Goal: Transaction & Acquisition: Obtain resource

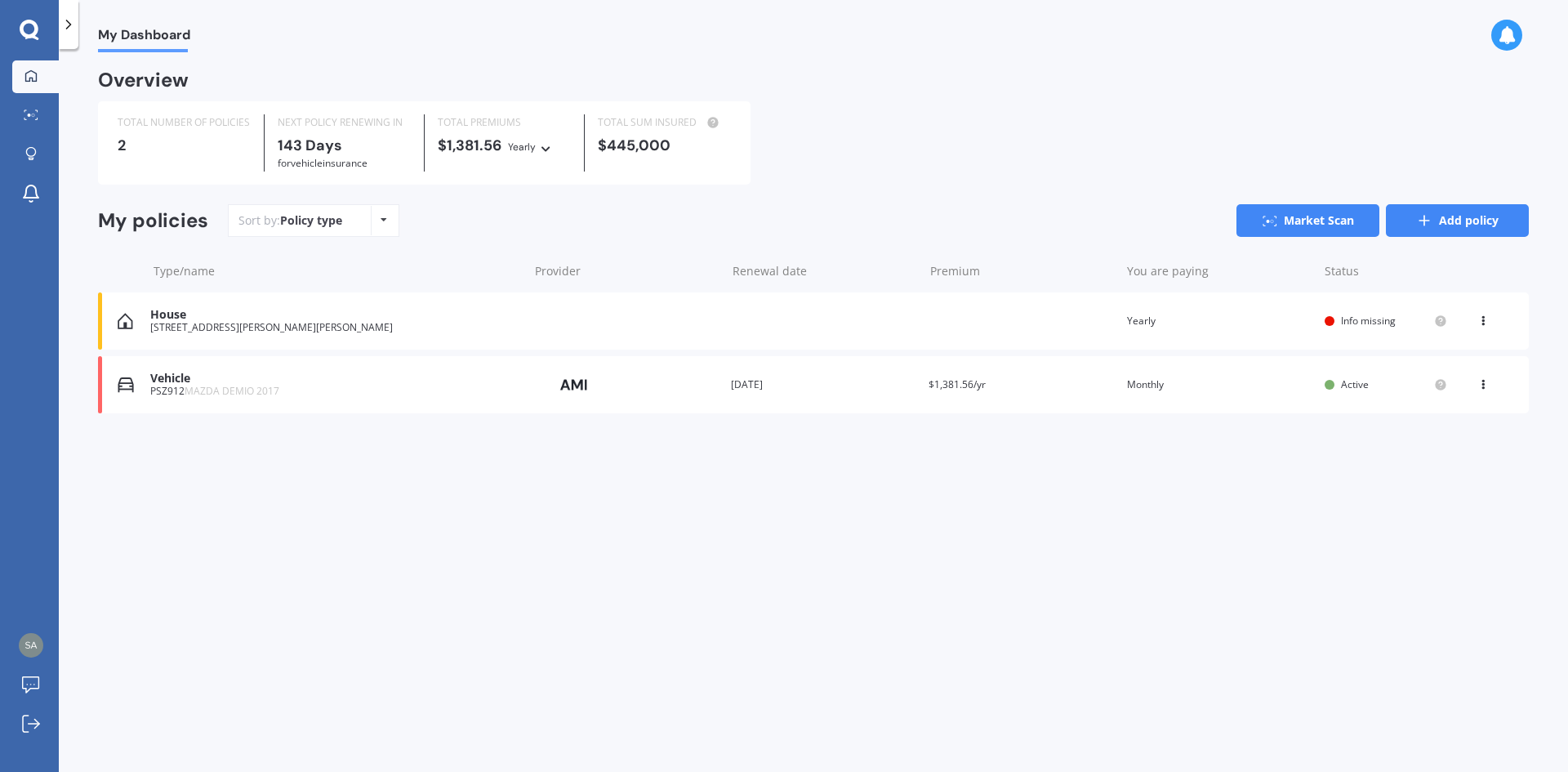
click at [1446, 229] on link "Add policy" at bounding box center [1458, 221] width 143 height 33
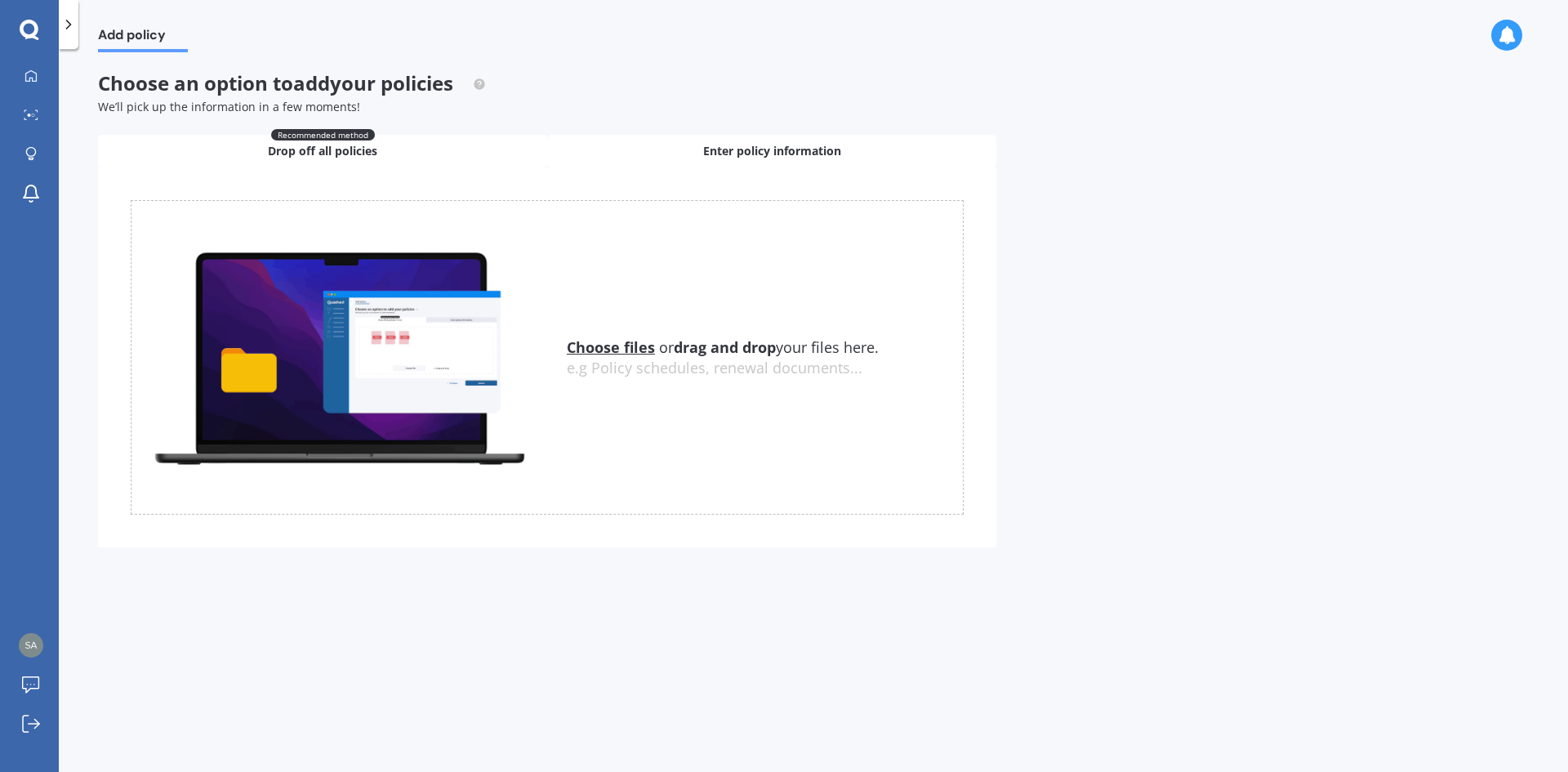
click at [731, 158] on span "Enter policy information" at bounding box center [772, 150] width 138 height 17
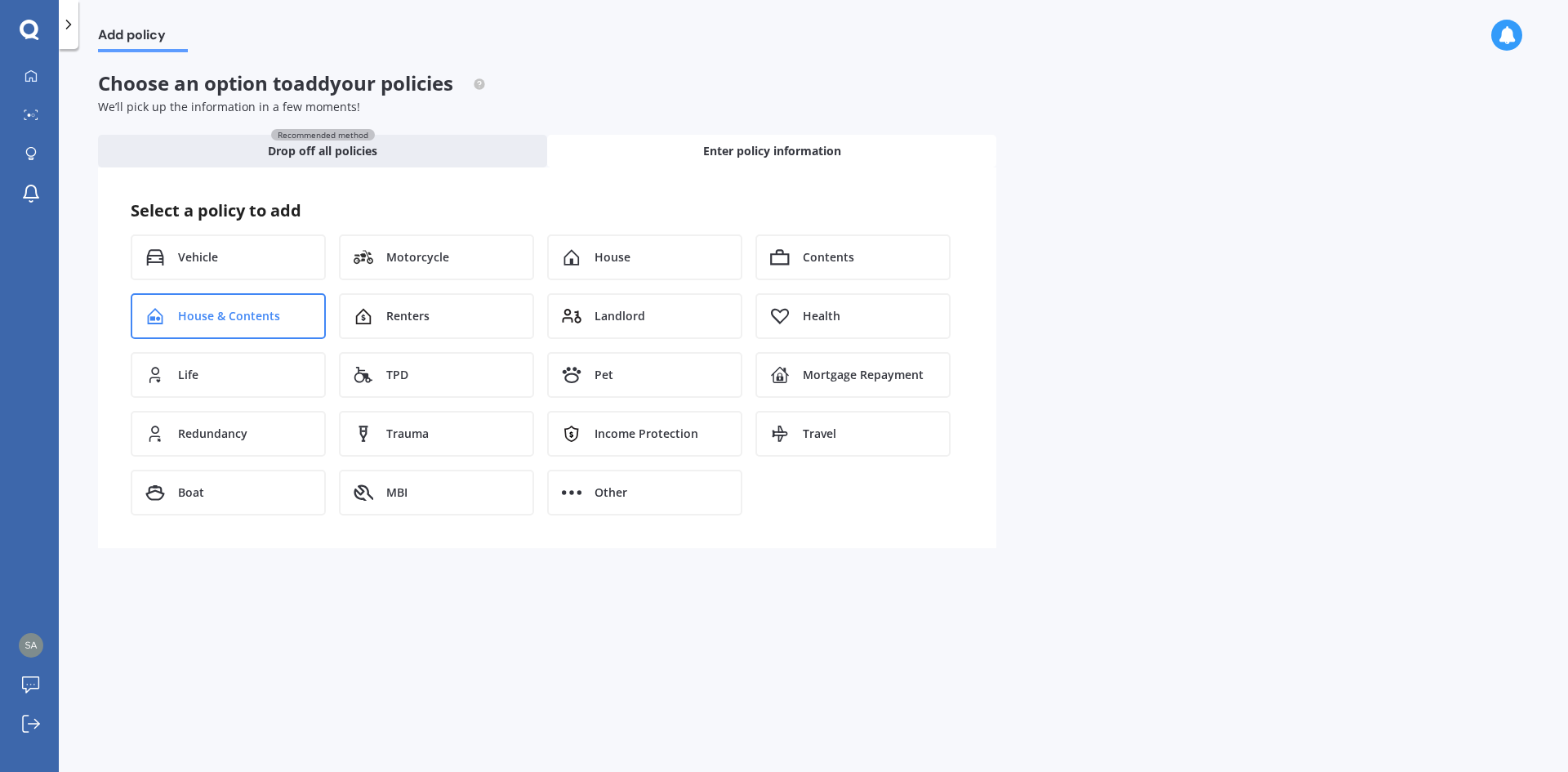
click at [249, 309] on span "House & Contents" at bounding box center [229, 316] width 102 height 17
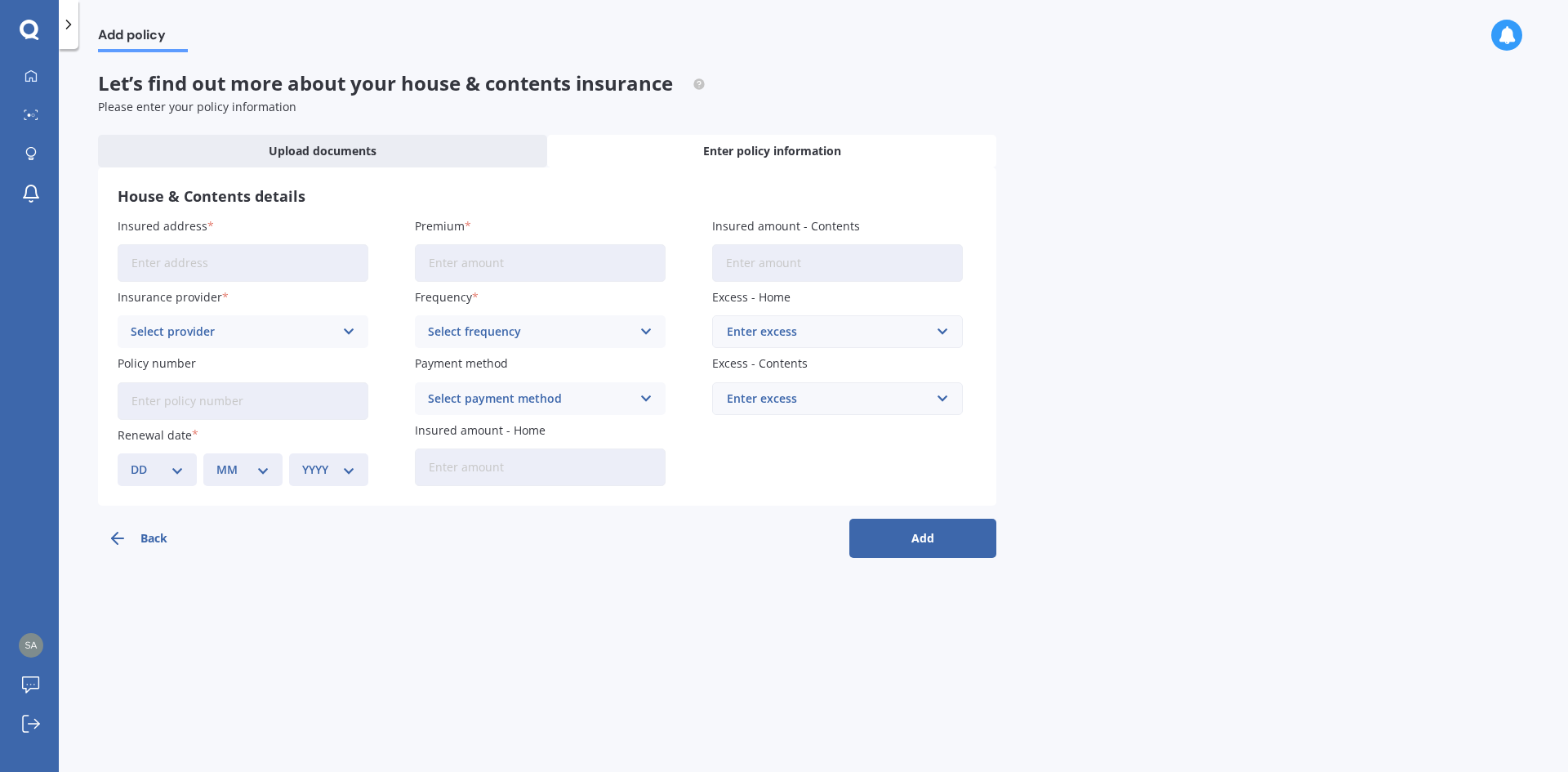
click at [223, 271] on input "Insured address" at bounding box center [243, 263] width 251 height 37
type input "[STREET_ADDRESS]"
click at [450, 272] on input "Premium" at bounding box center [540, 263] width 251 height 37
click at [541, 203] on h3 "House & Contents details" at bounding box center [547, 196] width 860 height 19
click at [299, 325] on div "Select provider" at bounding box center [232, 331] width 203 height 18
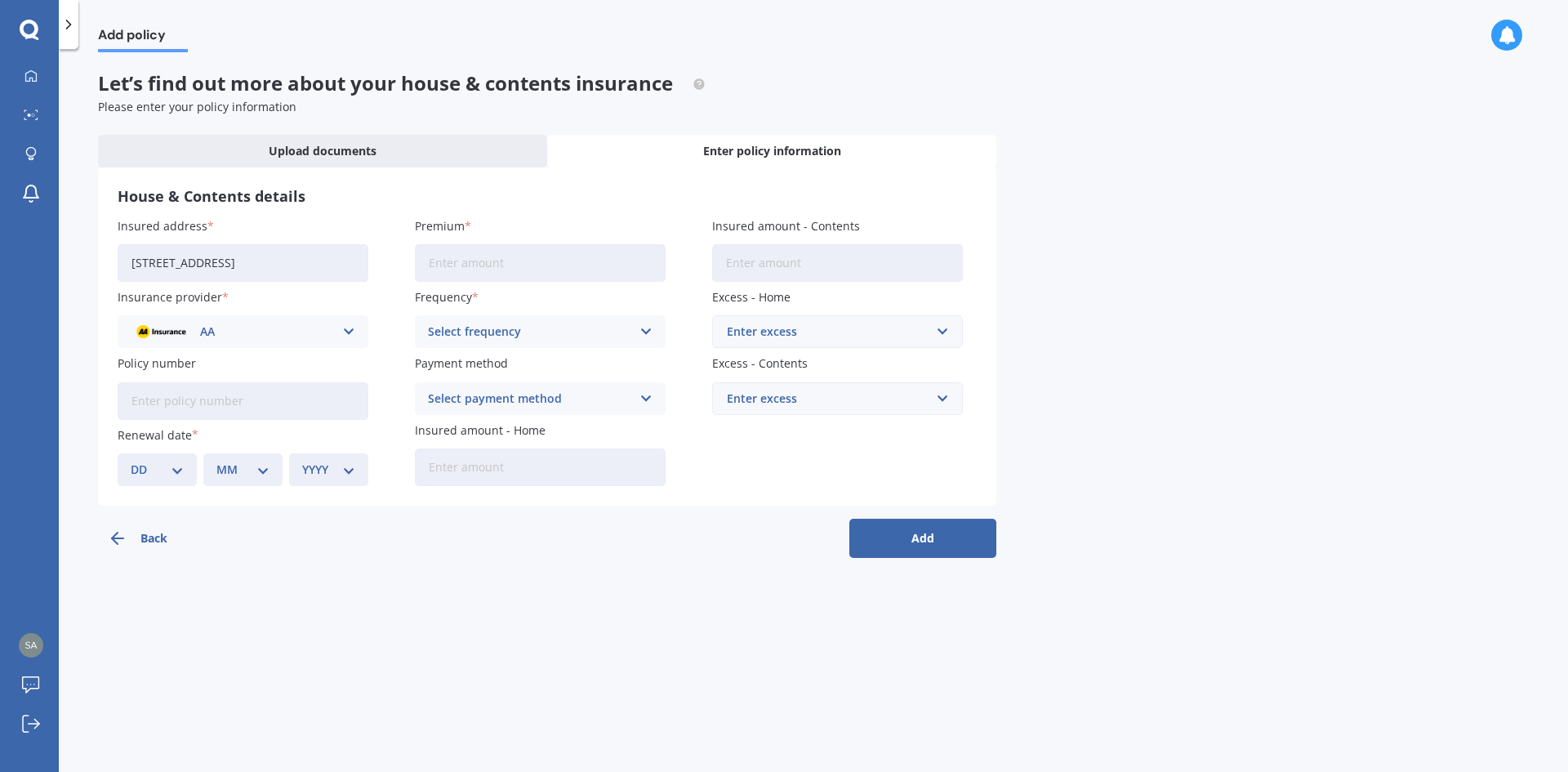
click at [319, 277] on input "[STREET_ADDRESS]" at bounding box center [243, 263] width 251 height 37
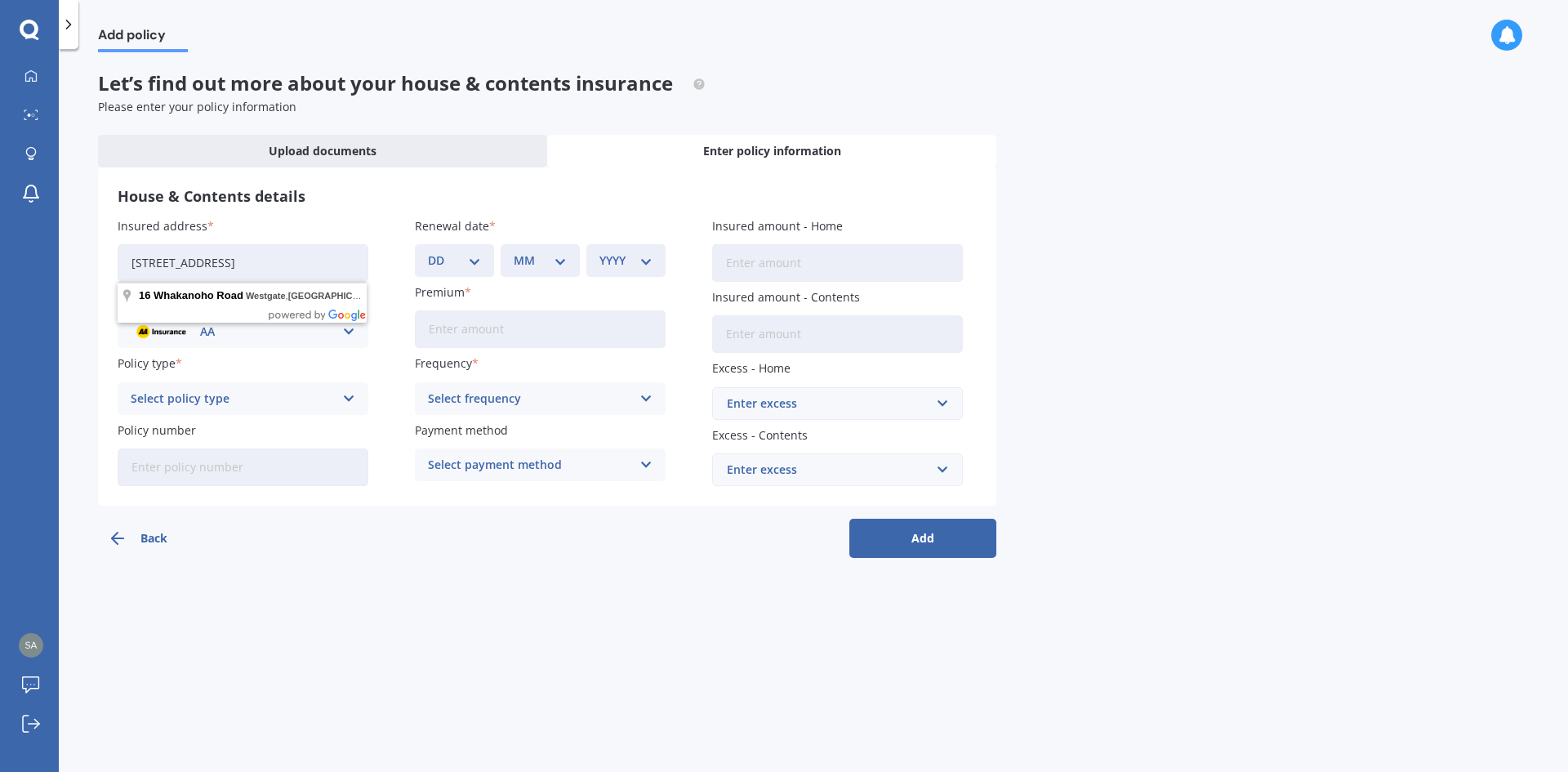
click at [396, 228] on div "Insured address [STREET_ADDRESS] Insurance provider AA AA AMI AMP ANZ ASB Ando …" at bounding box center [547, 351] width 860 height 269
click at [123, 535] on icon "button" at bounding box center [117, 538] width 20 height 20
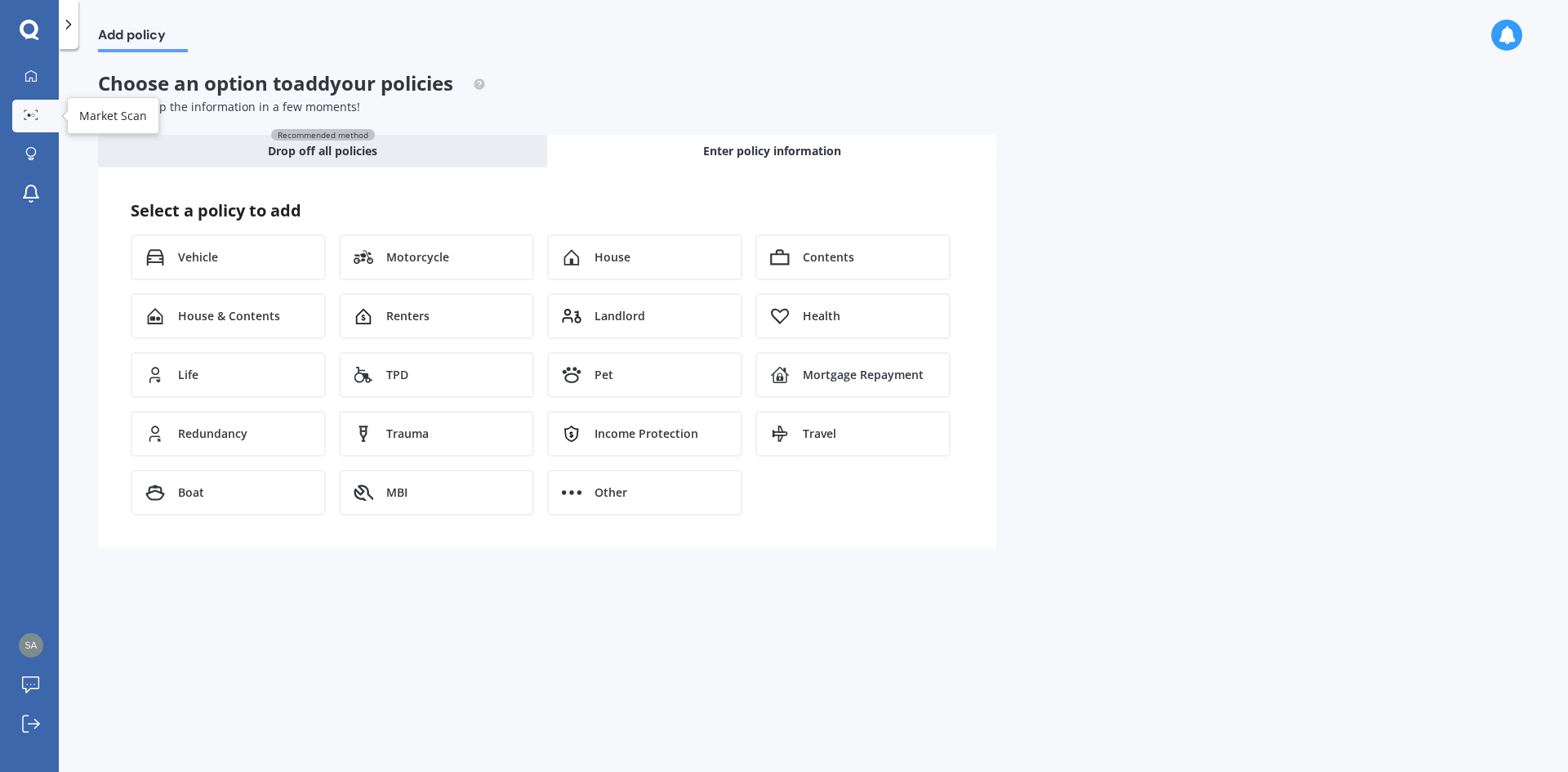
click at [30, 111] on icon at bounding box center [30, 115] width 15 height 10
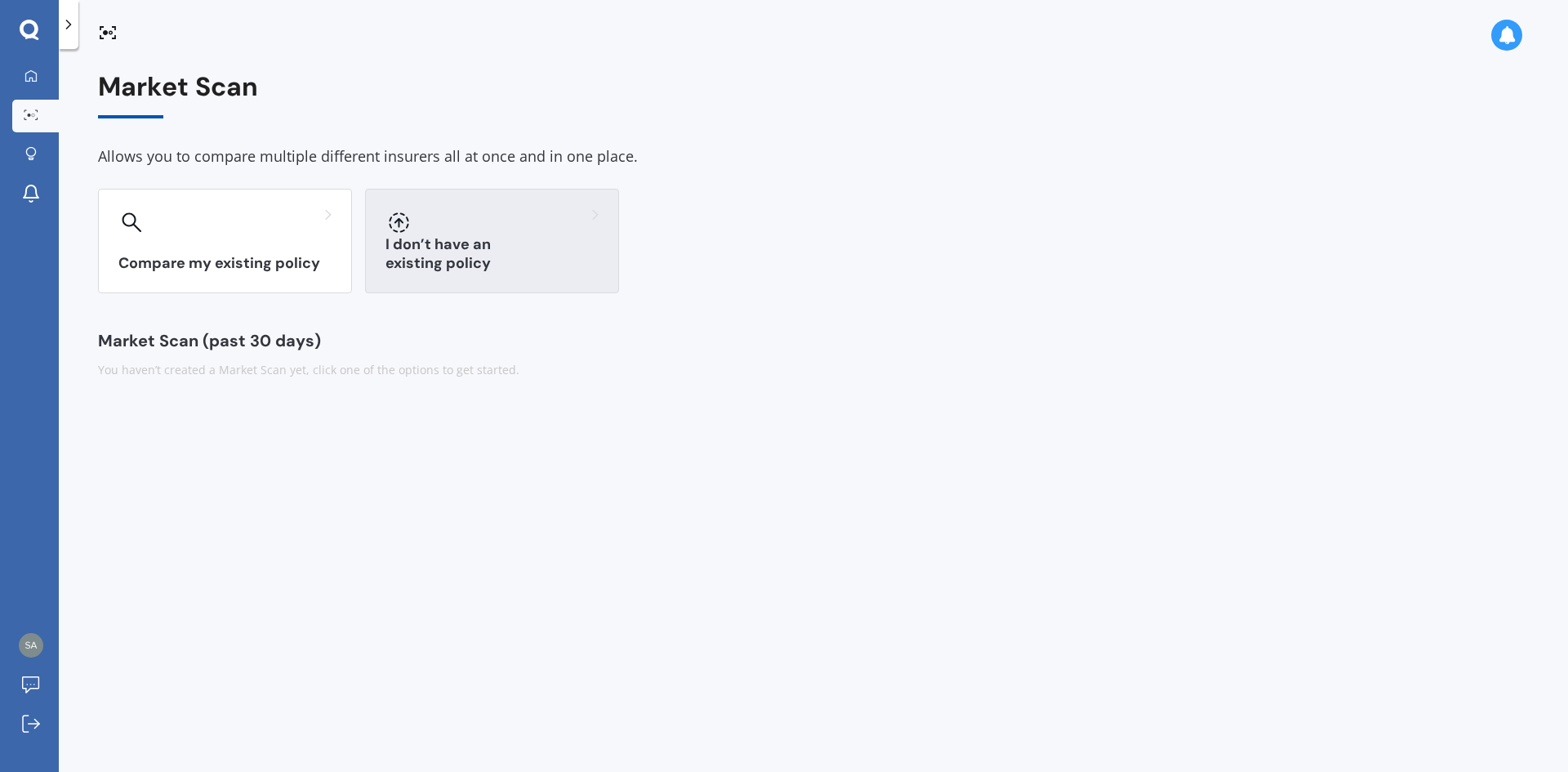
click at [497, 263] on h3 "I don’t have an existing policy" at bounding box center [492, 254] width 213 height 37
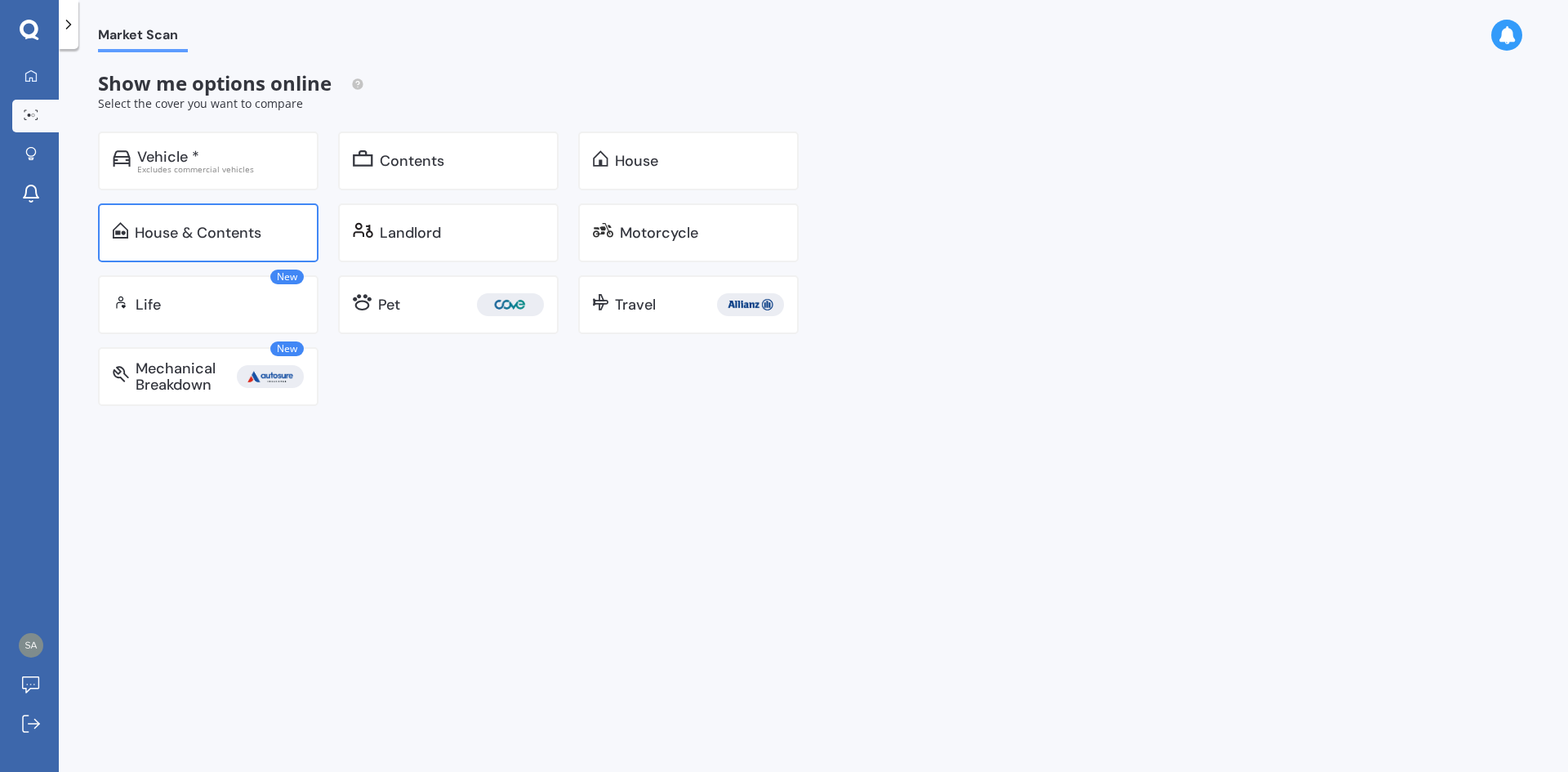
click at [236, 246] on div "House & Contents" at bounding box center [209, 233] width 221 height 59
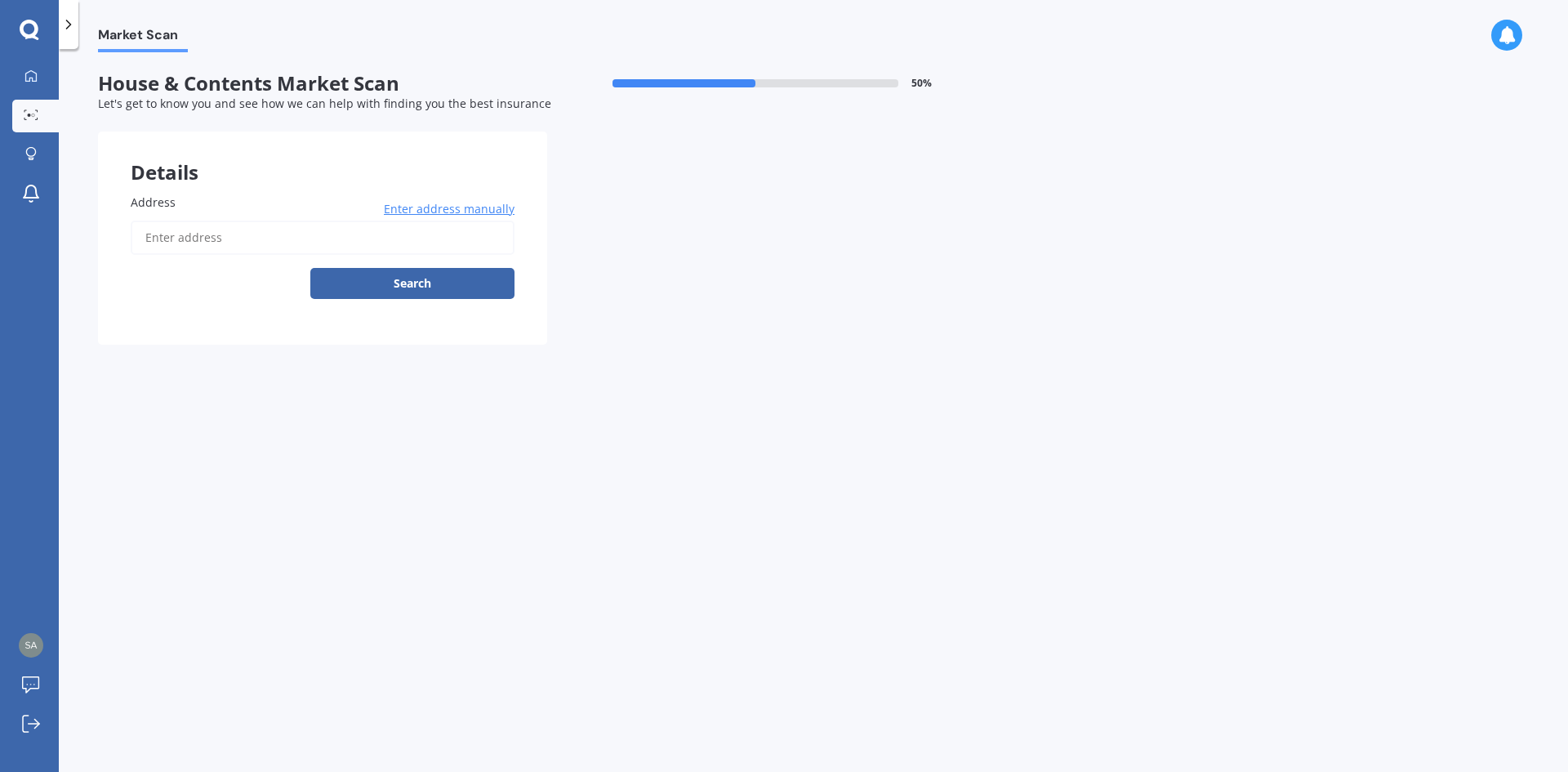
click at [248, 237] on input "Address" at bounding box center [322, 237] width 384 height 34
type input "[STREET_ADDRESS]"
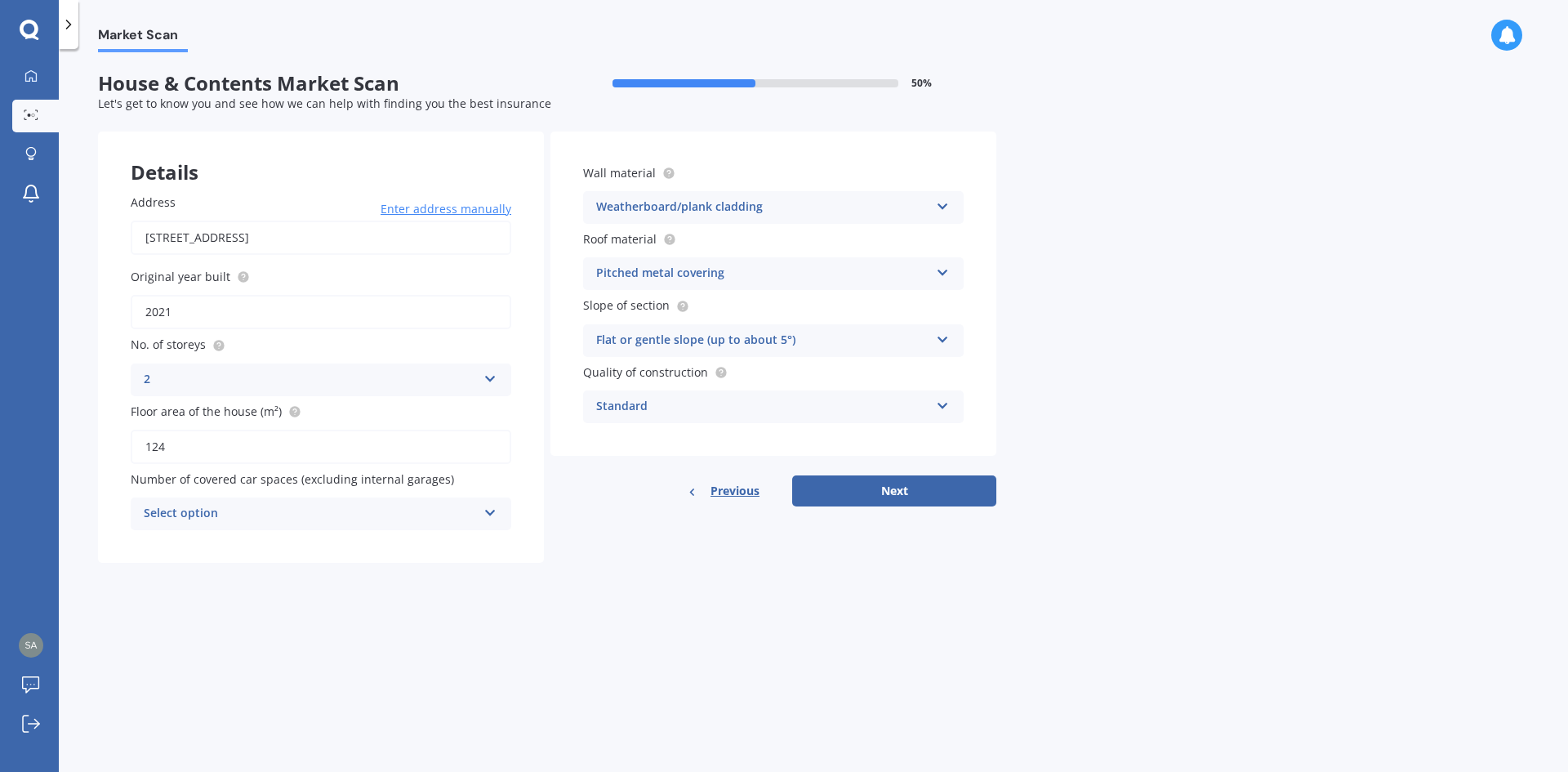
click at [241, 506] on div "Select option" at bounding box center [309, 514] width 333 height 20
click at [262, 549] on div "0" at bounding box center [321, 546] width 379 height 30
click at [764, 207] on div "Weatherboard/plank cladding" at bounding box center [762, 207] width 333 height 20
click at [874, 116] on form "House & Contents Market Scan 50 % Let's get to know you and see how we can help…" at bounding box center [548, 324] width 899 height 504
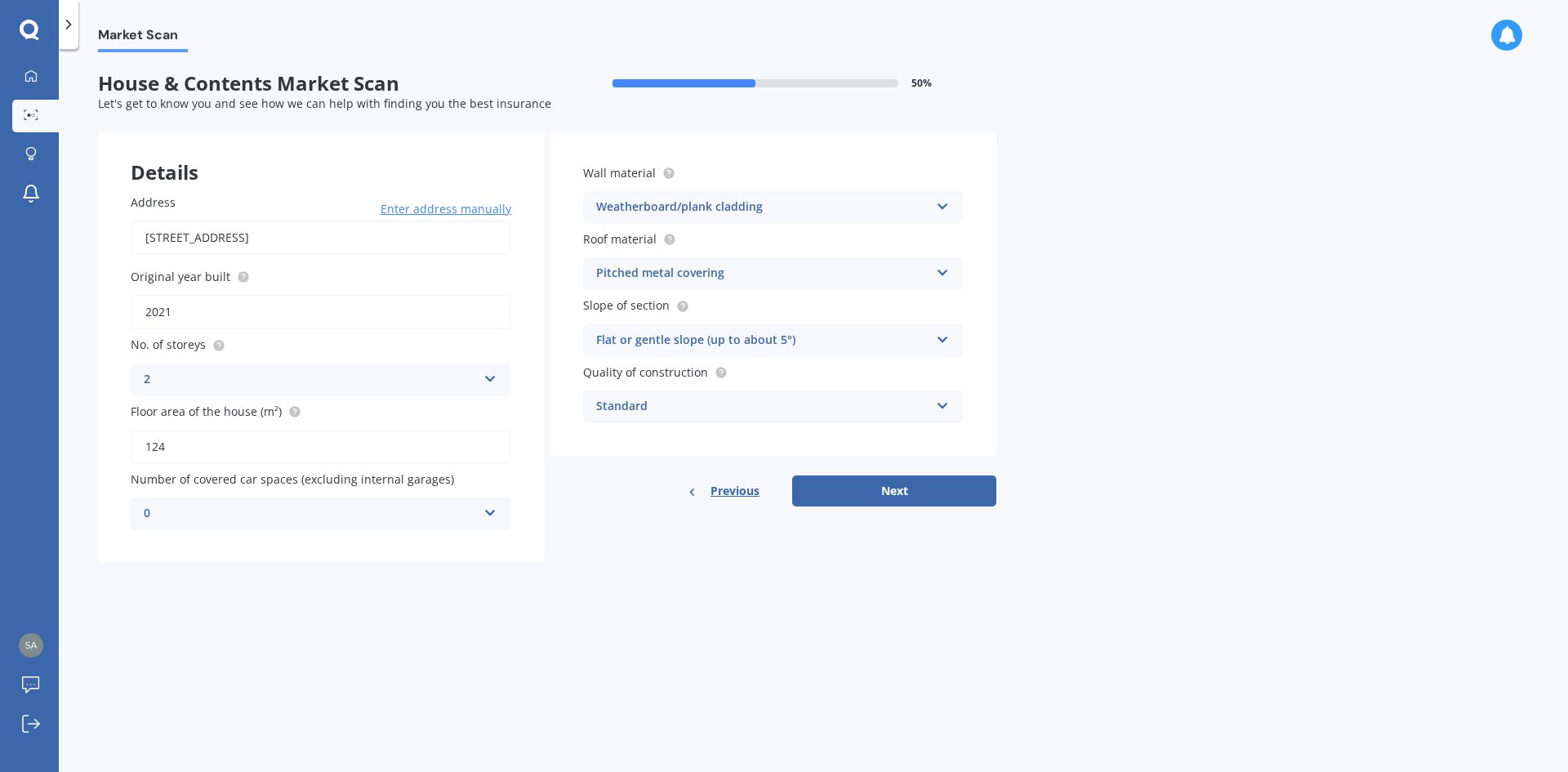
click at [762, 277] on div "Pitched metal covering" at bounding box center [762, 274] width 333 height 20
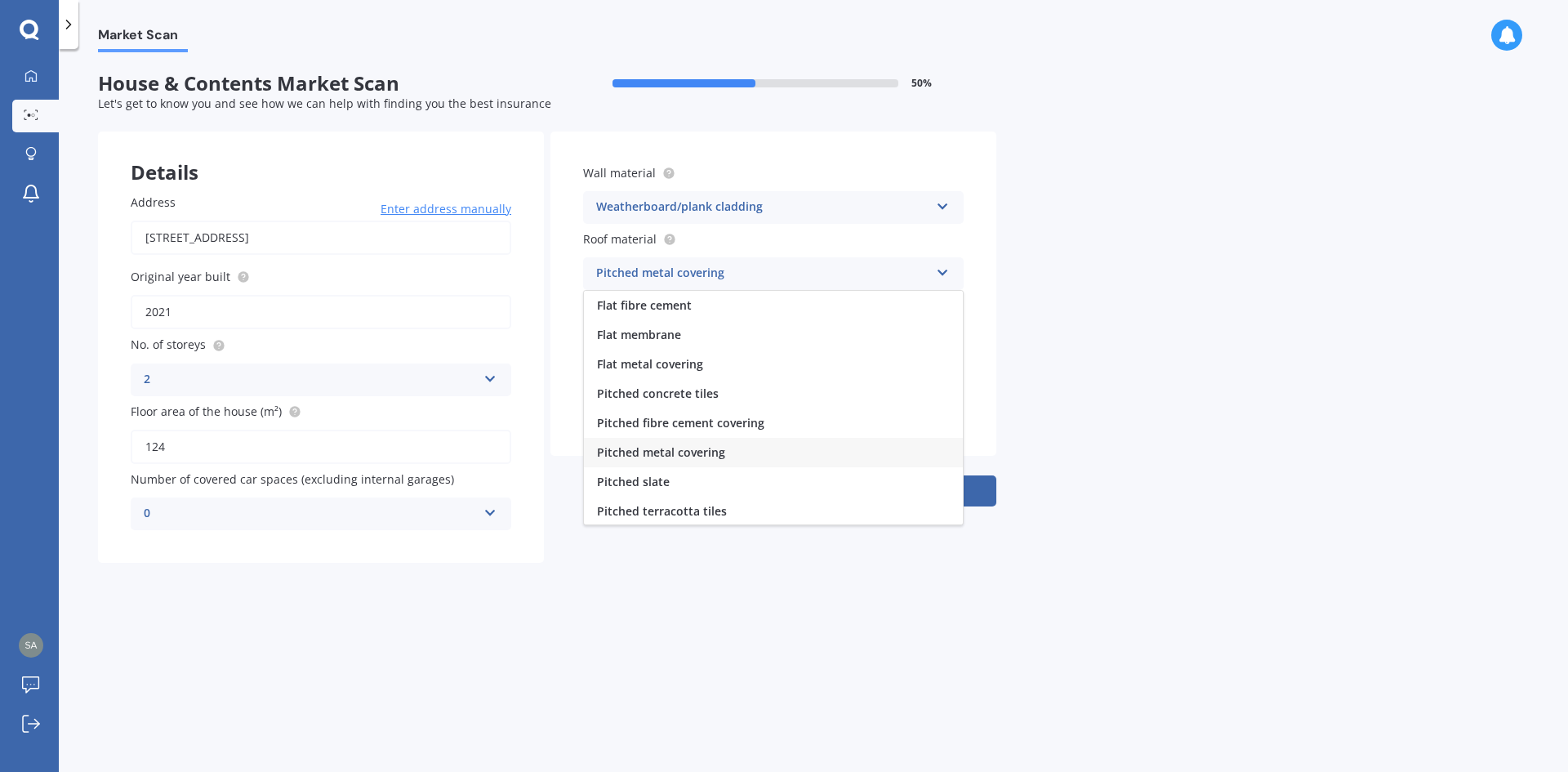
click at [762, 277] on div "Pitched metal covering" at bounding box center [762, 274] width 333 height 20
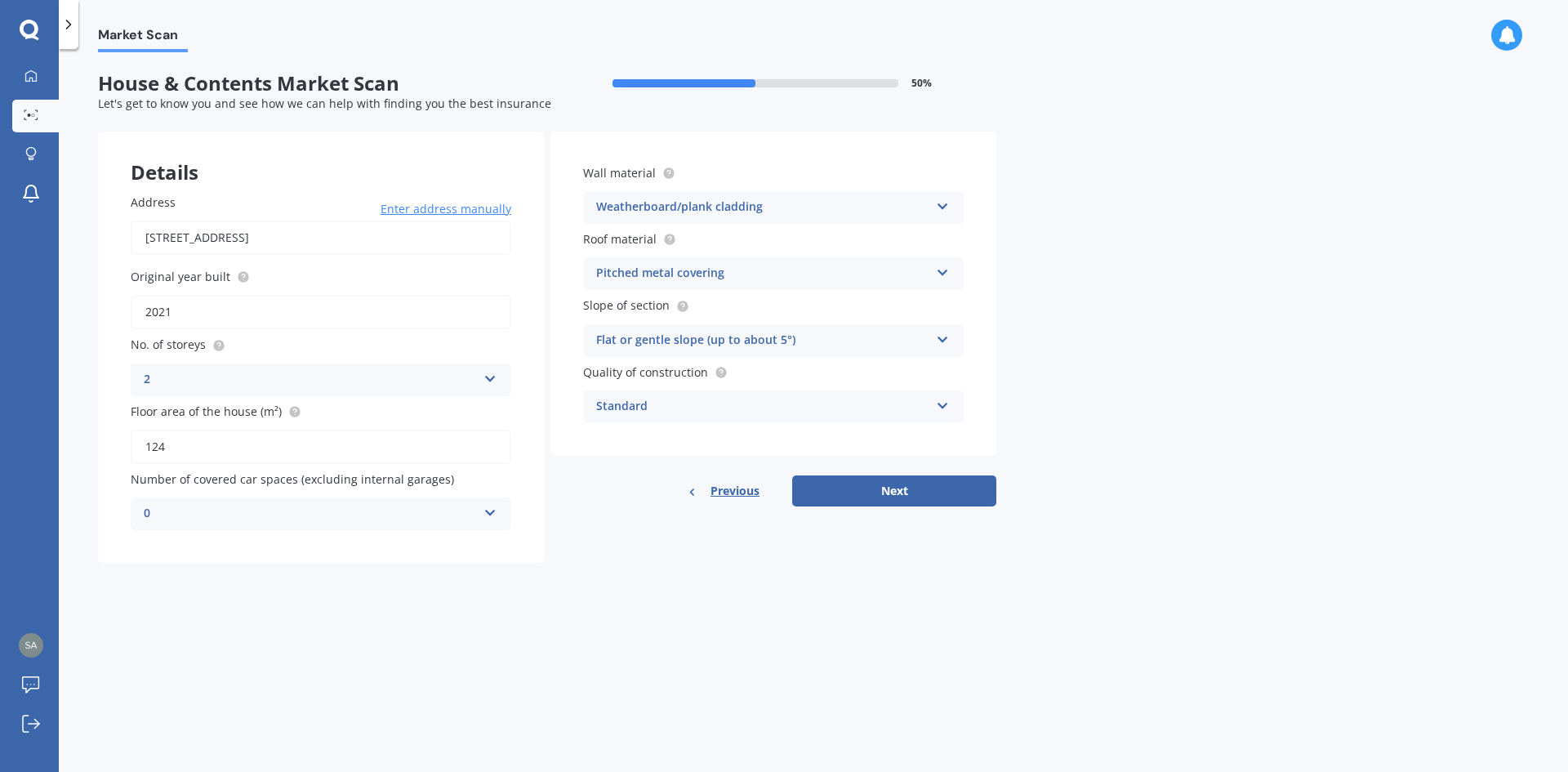
click at [800, 401] on div "Standard" at bounding box center [762, 407] width 333 height 20
click at [801, 401] on div "Standard" at bounding box center [762, 407] width 333 height 20
click at [815, 406] on div "Standard" at bounding box center [762, 407] width 333 height 20
click at [900, 490] on button "Next" at bounding box center [894, 491] width 204 height 31
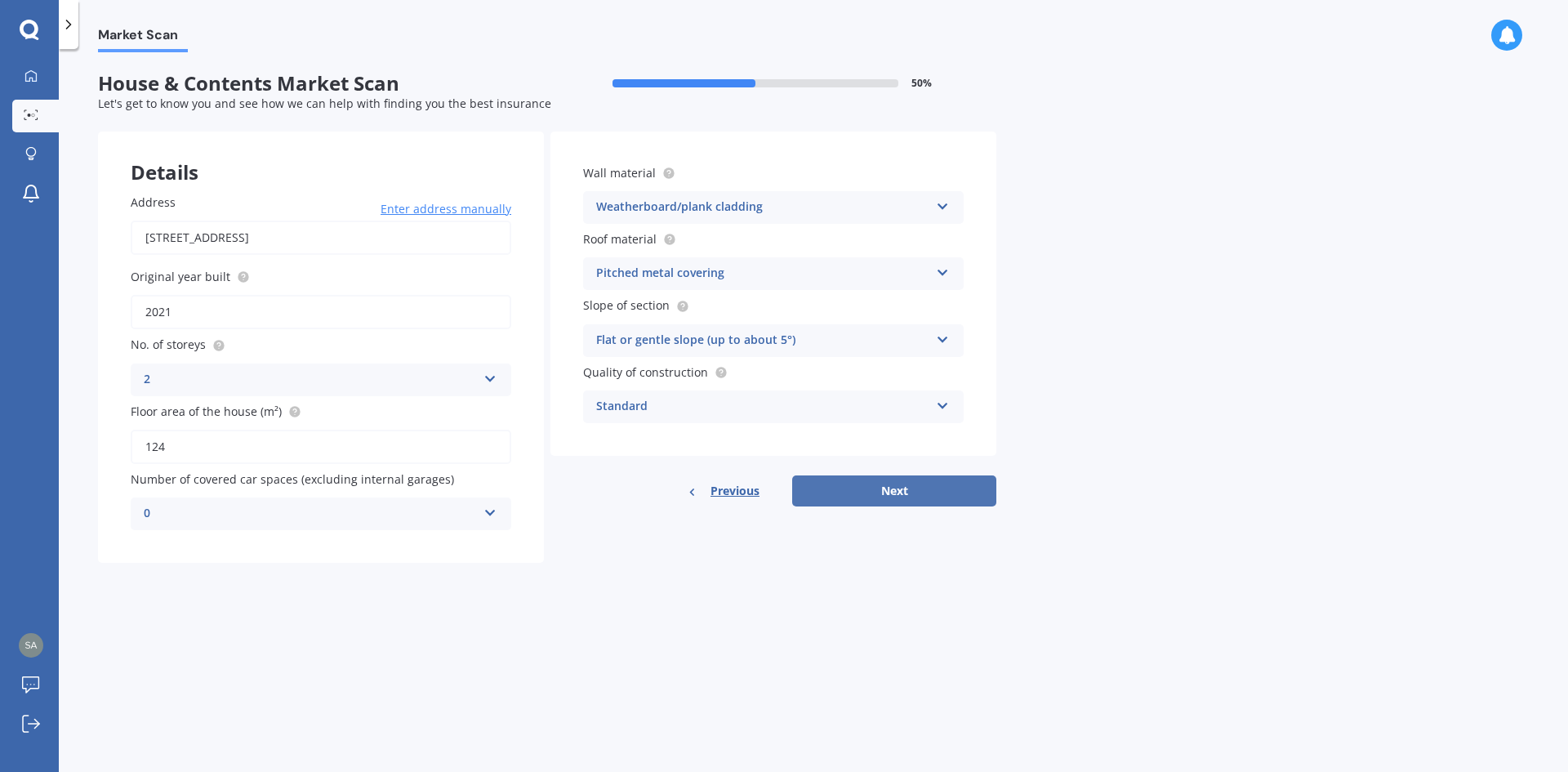
select select "01"
select select "07"
select select "1995"
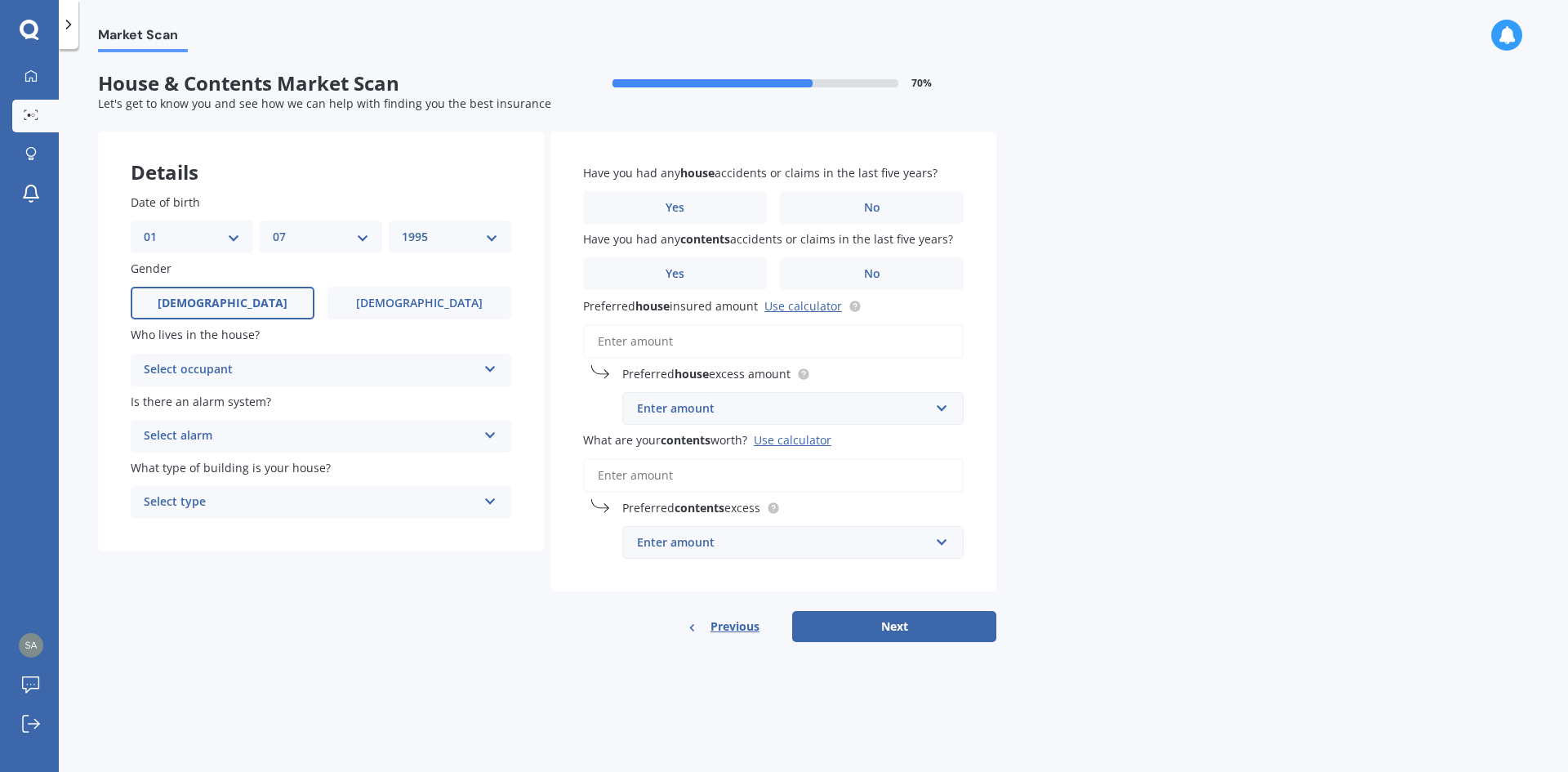
click at [205, 364] on div "Select occupant" at bounding box center [309, 369] width 333 height 20
click at [254, 433] on div "Owner + Boarder" at bounding box center [321, 431] width 379 height 30
click at [255, 438] on div "Select alarm" at bounding box center [309, 436] width 333 height 20
click at [266, 465] on div "Yes, monitored" at bounding box center [321, 469] width 379 height 30
click at [266, 499] on div "Select type" at bounding box center [309, 502] width 333 height 20
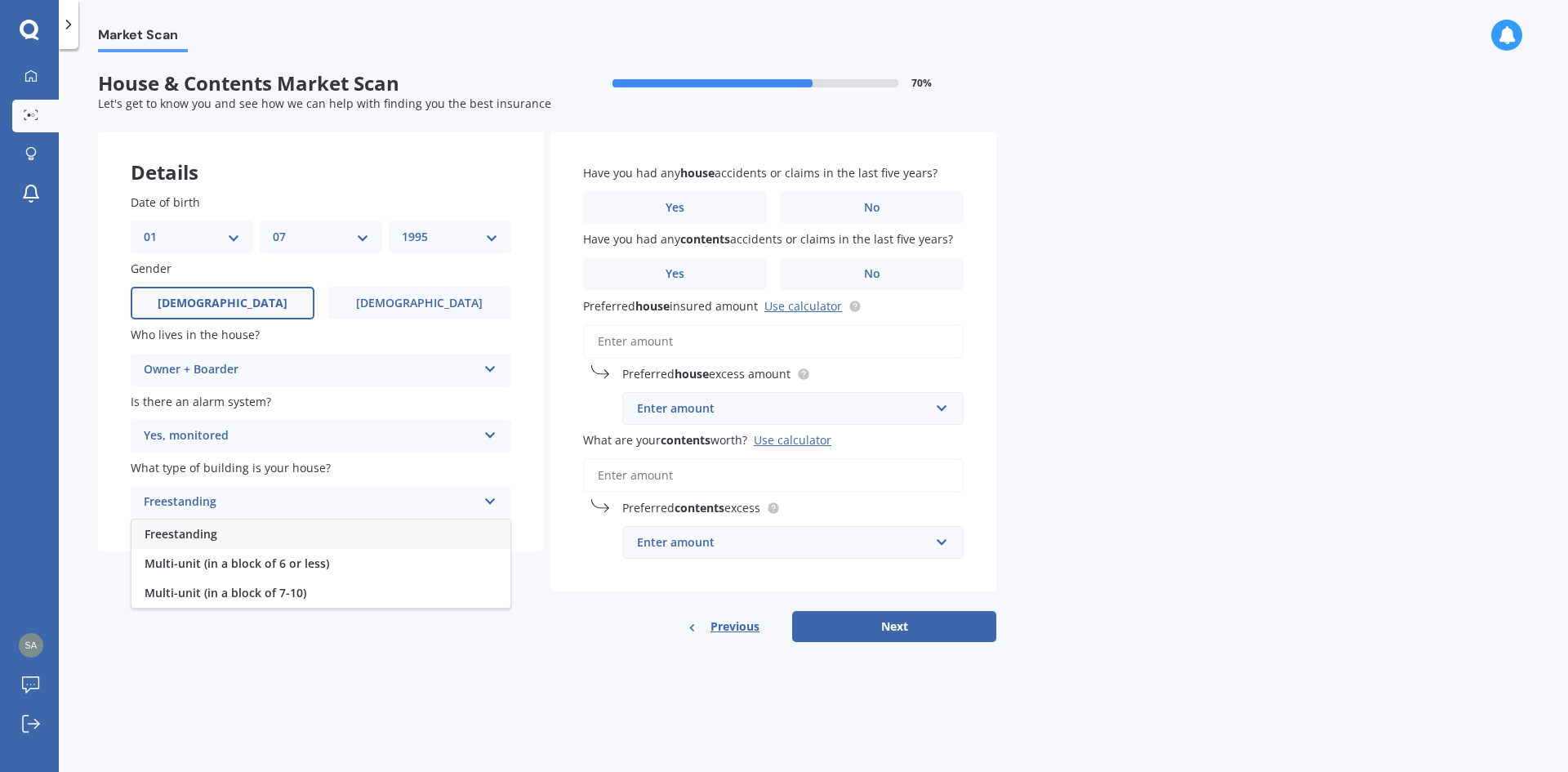
click at [338, 536] on div "Freestanding" at bounding box center [321, 535] width 379 height 30
click at [847, 198] on label "No" at bounding box center [871, 208] width 183 height 33
click at [0, 0] on input "No" at bounding box center [0, 0] width 0 height 0
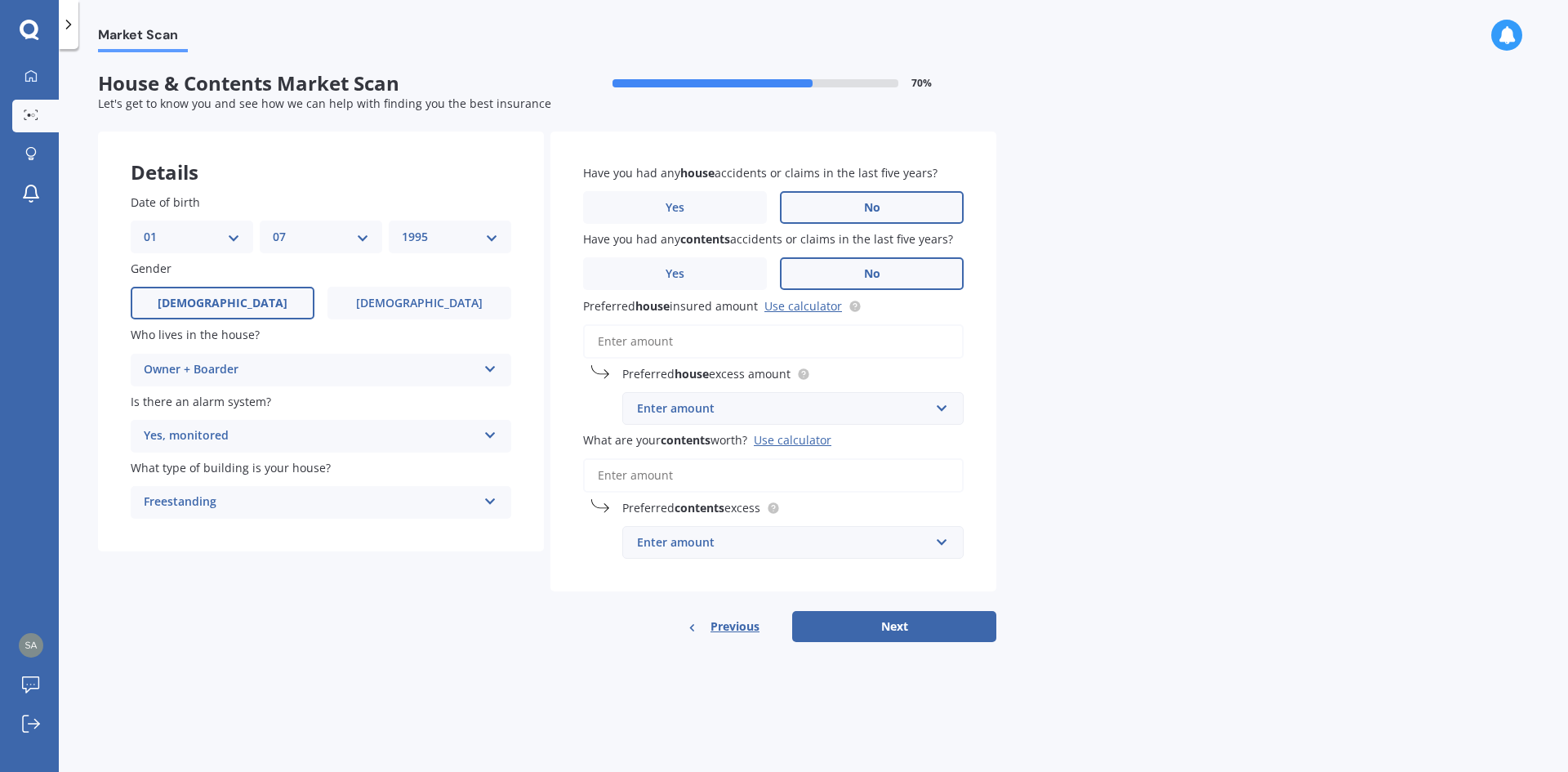
click at [866, 272] on span "No" at bounding box center [872, 274] width 17 height 14
click at [0, 0] on input "No" at bounding box center [0, 0] width 0 height 0
click at [711, 342] on input "Preferred house insured amount Use calculator" at bounding box center [774, 341] width 381 height 34
click at [725, 409] on div "Enter amount" at bounding box center [783, 409] width 292 height 18
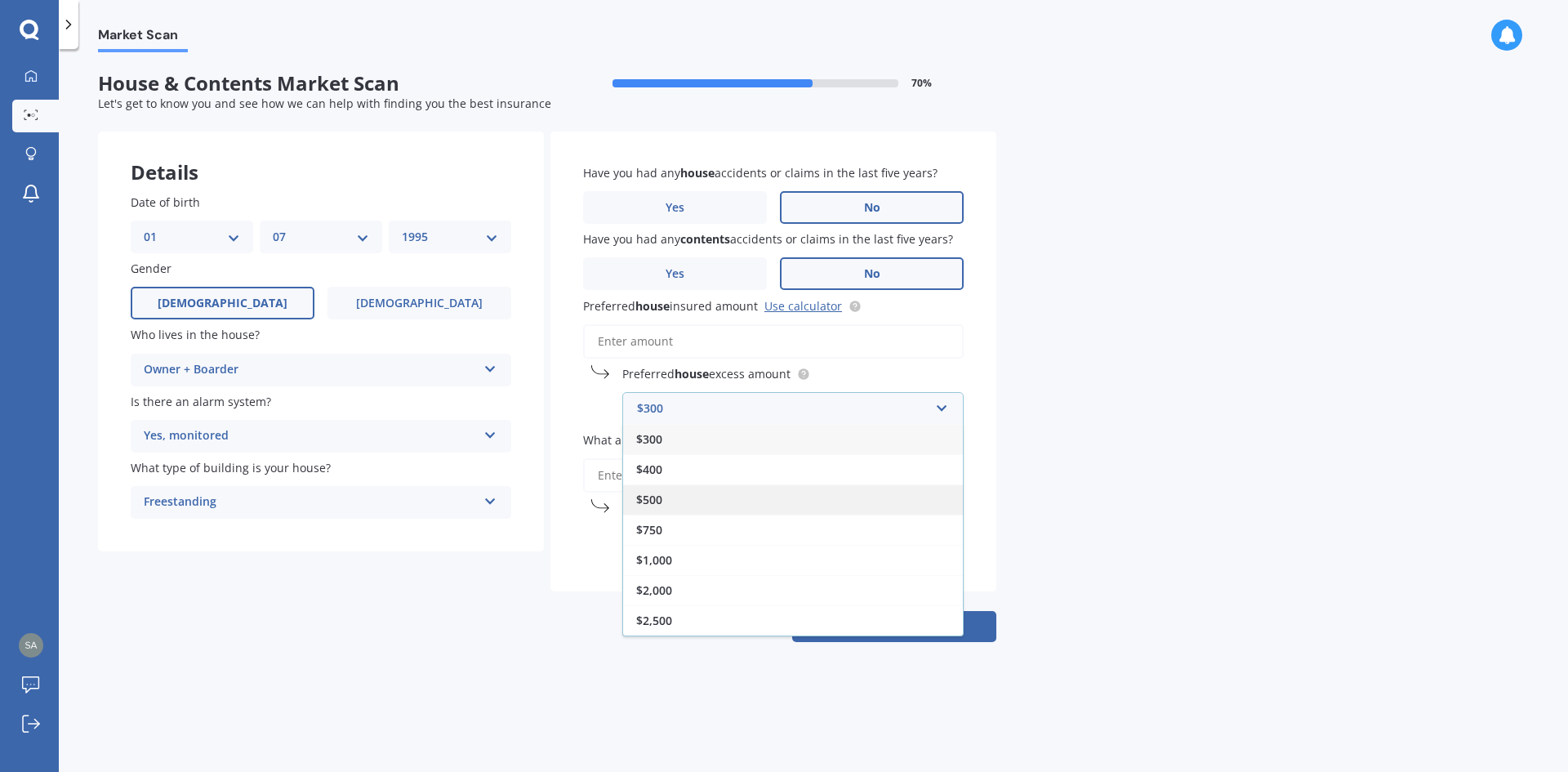
click at [711, 490] on div "$500" at bounding box center [793, 499] width 340 height 30
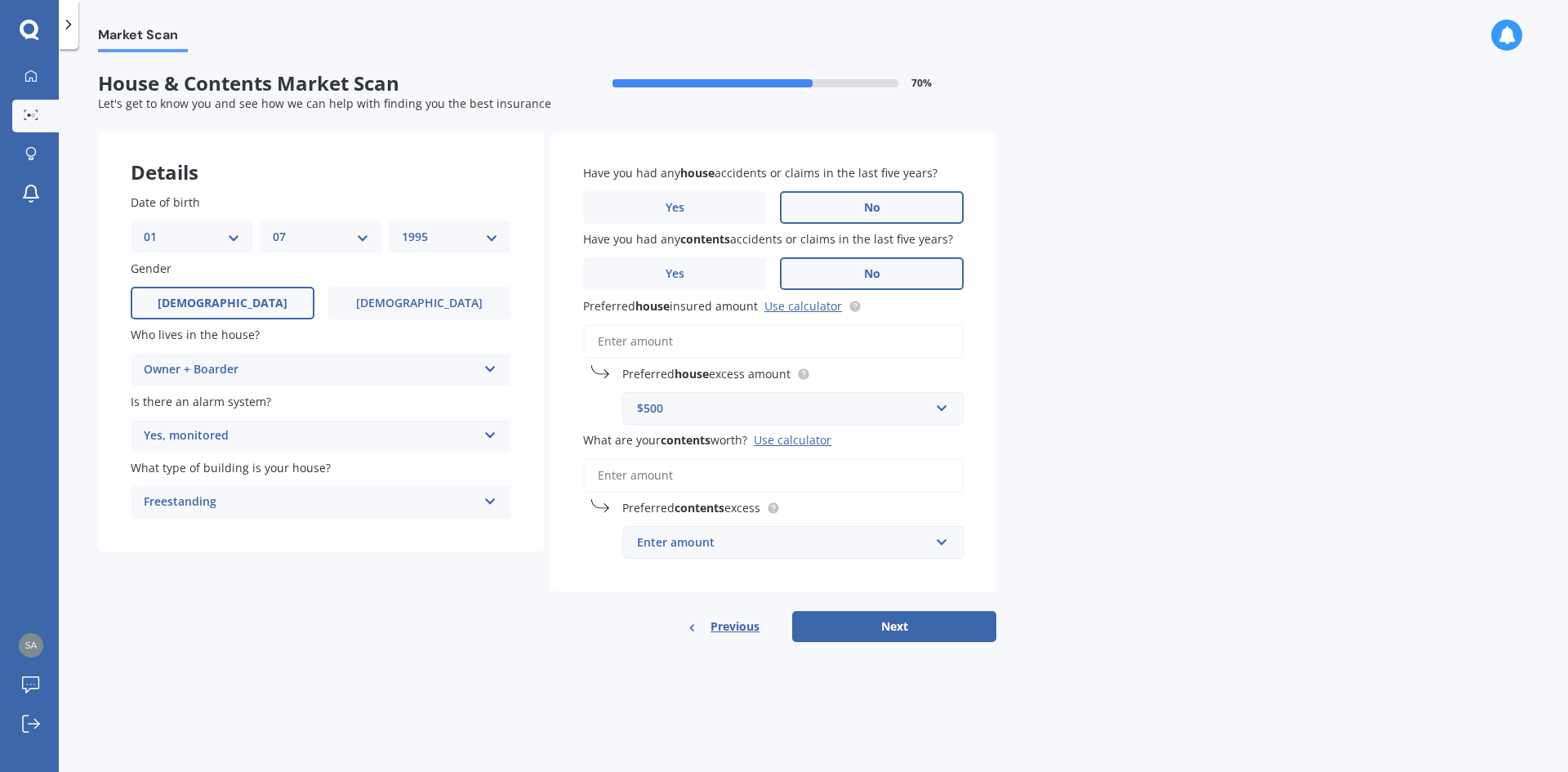
click at [1049, 414] on div "Market Scan House & Contents Market Scan 70 % Let's get to know you and see how…" at bounding box center [814, 414] width 1510 height 723
click at [712, 550] on div "Enter amount" at bounding box center [783, 542] width 292 height 18
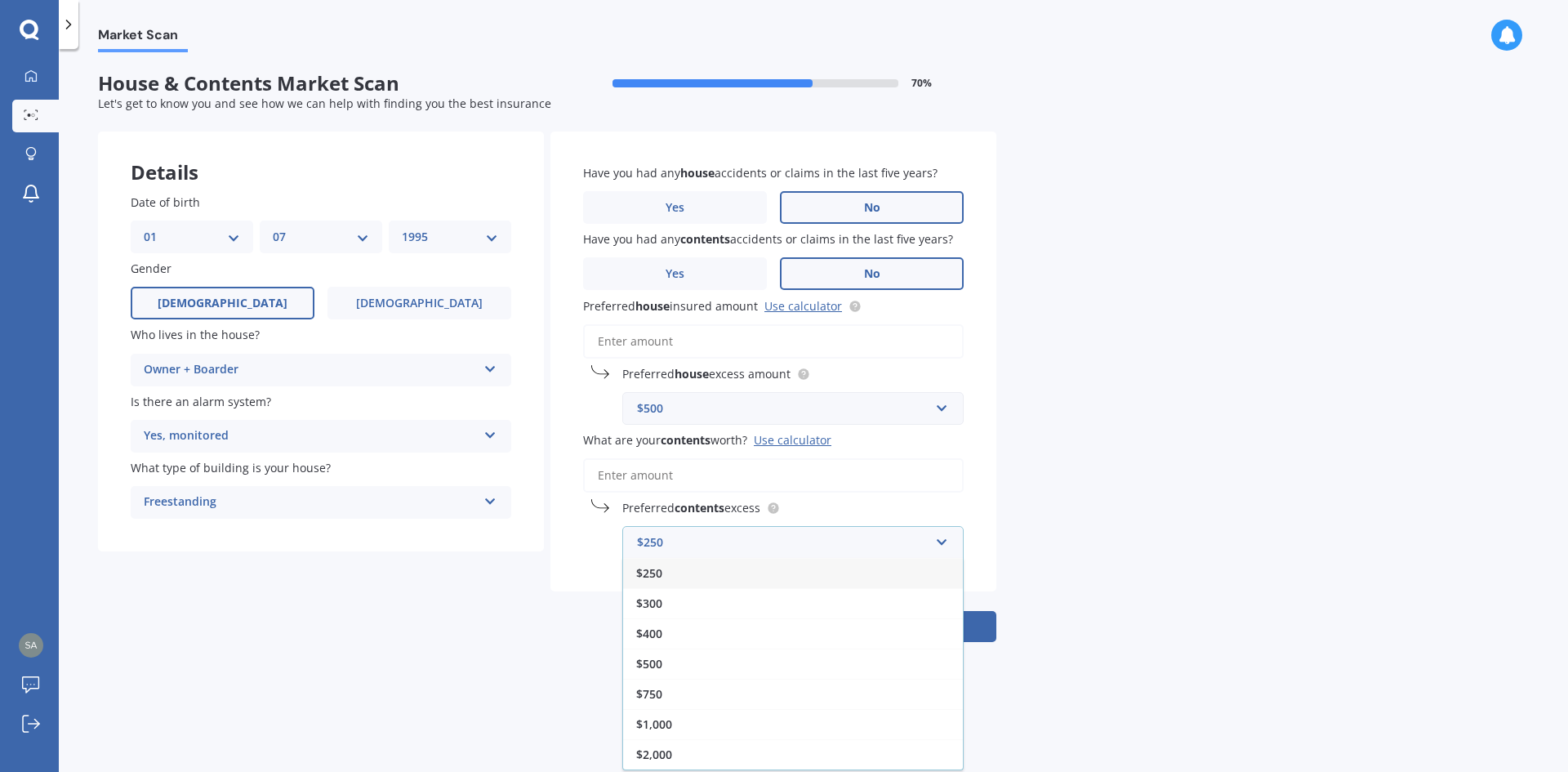
click at [706, 576] on div "$250" at bounding box center [793, 573] width 340 height 30
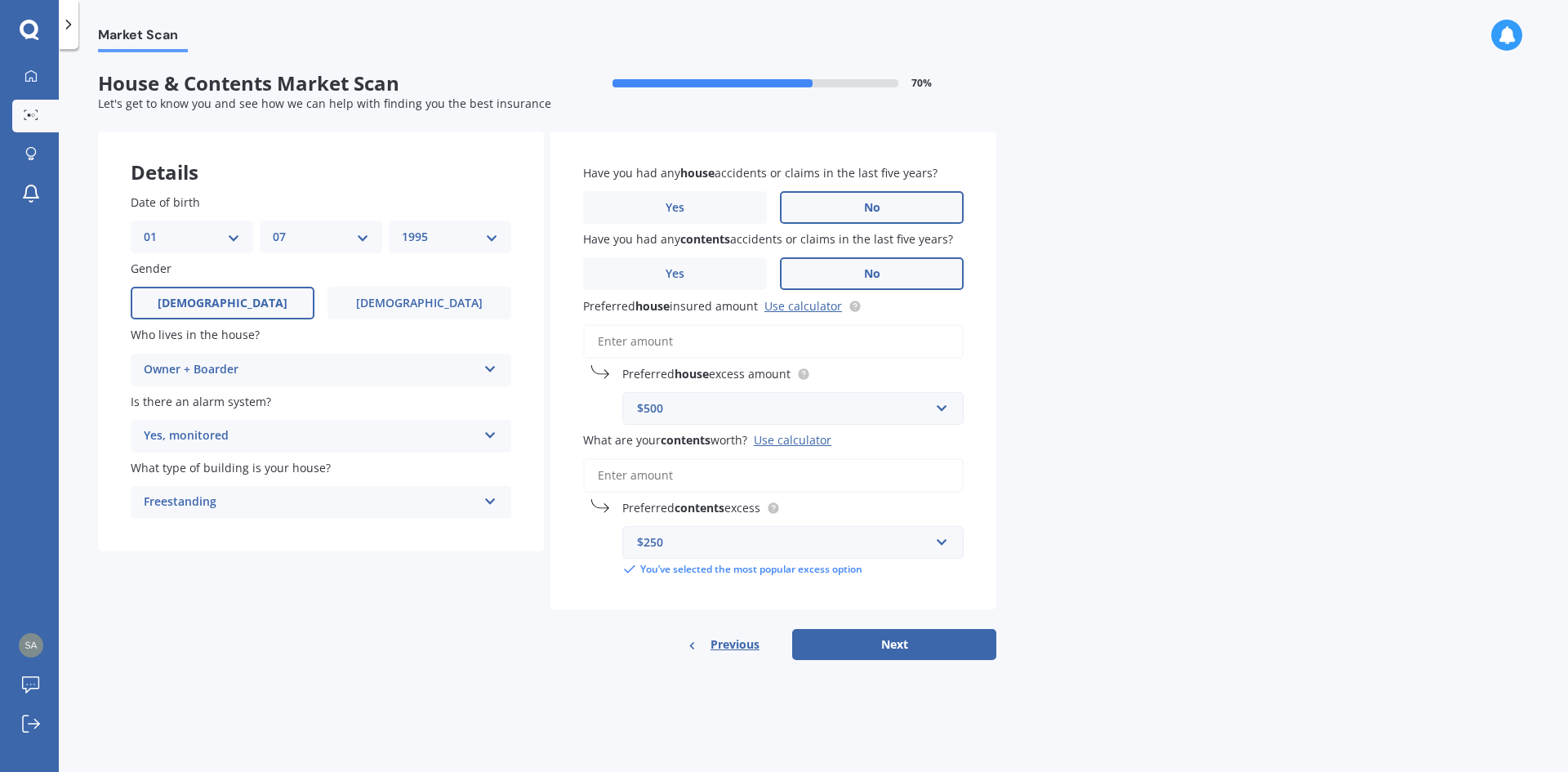
click at [891, 541] on div "$250" at bounding box center [783, 542] width 292 height 18
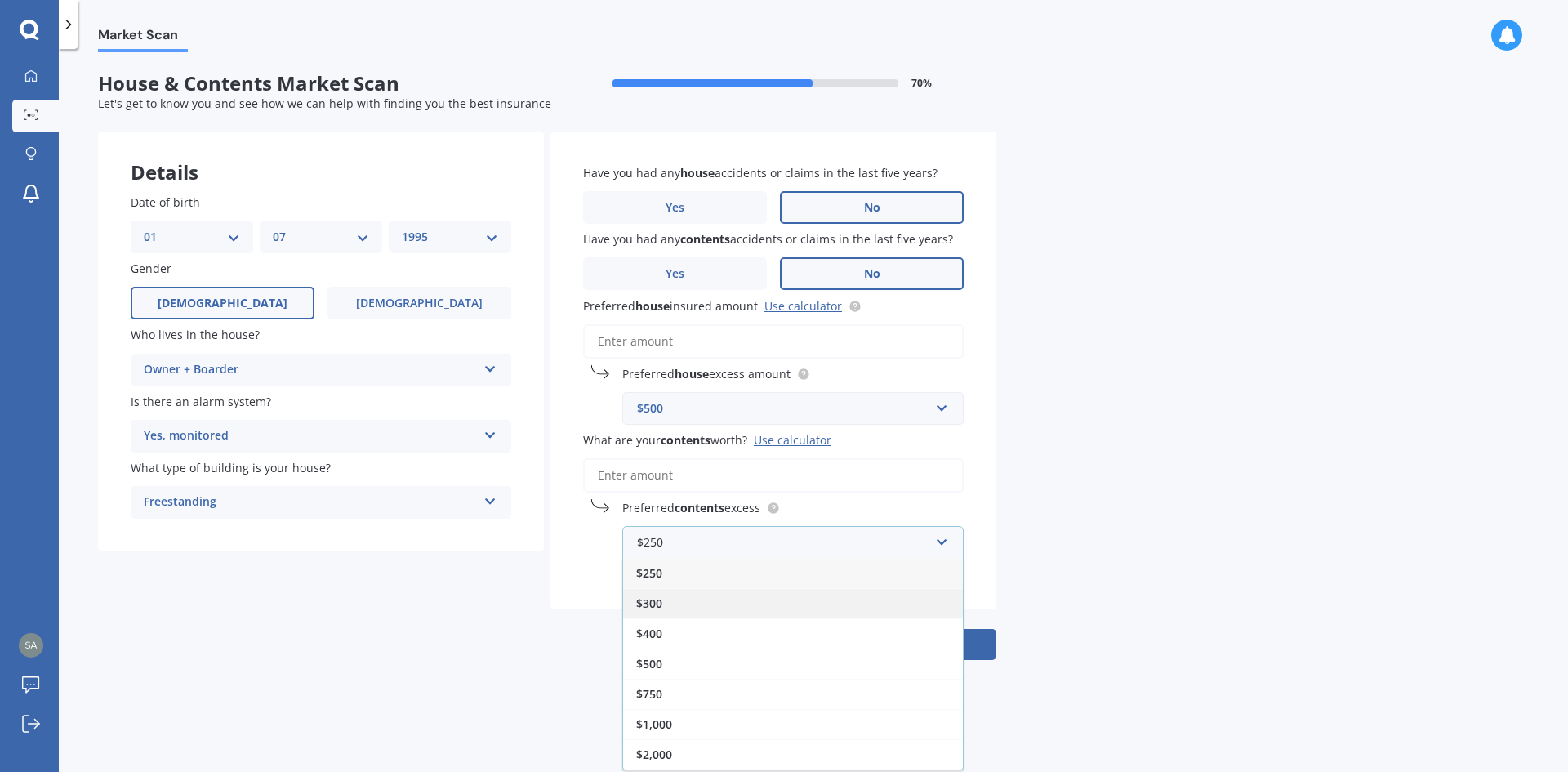
click at [793, 596] on div "$300" at bounding box center [793, 603] width 340 height 30
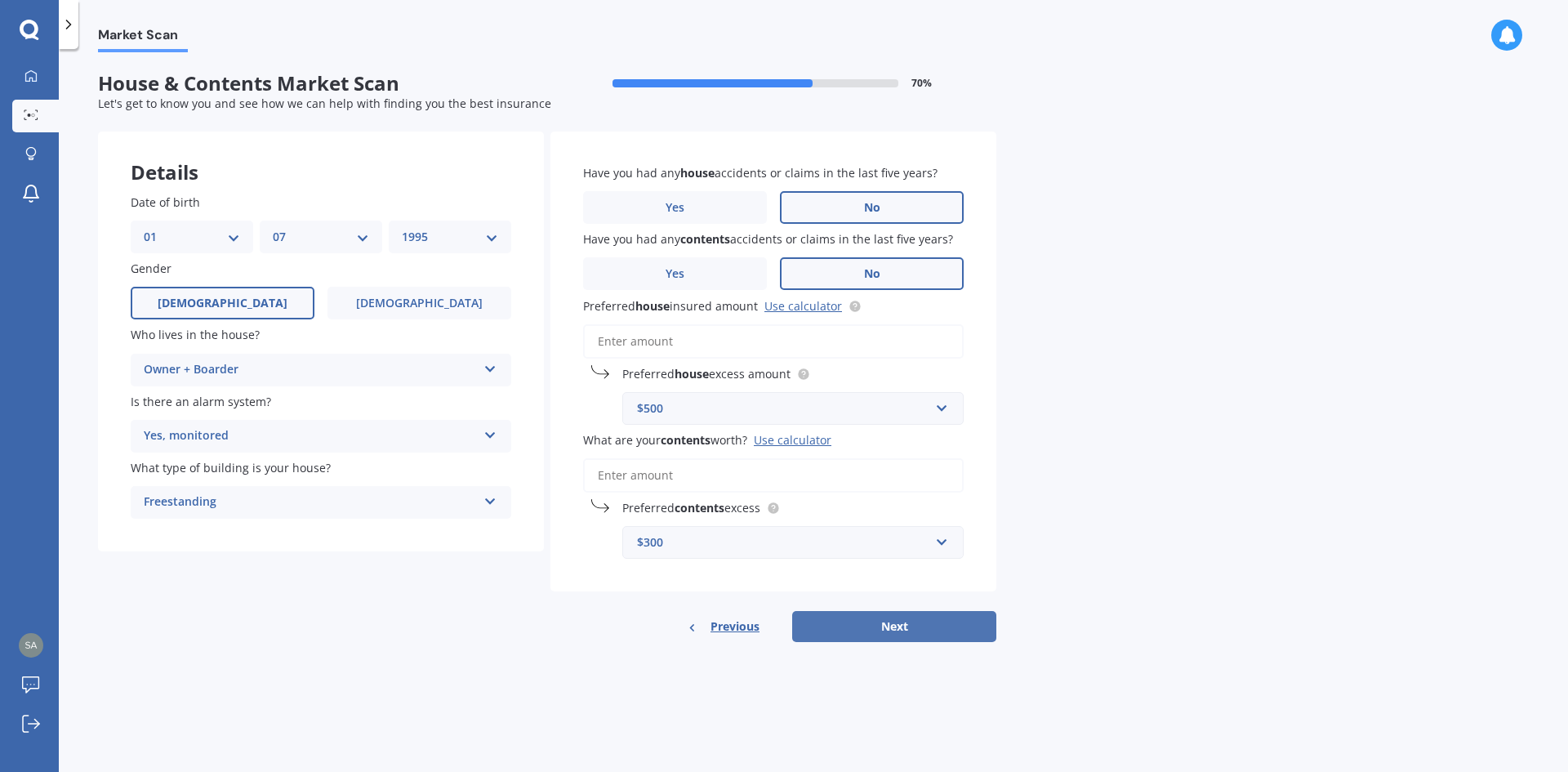
click at [906, 629] on button "Next" at bounding box center [894, 627] width 204 height 31
click at [906, 629] on div "Previous Next" at bounding box center [773, 627] width 446 height 31
click at [793, 305] on link "Use calculator" at bounding box center [803, 306] width 77 height 16
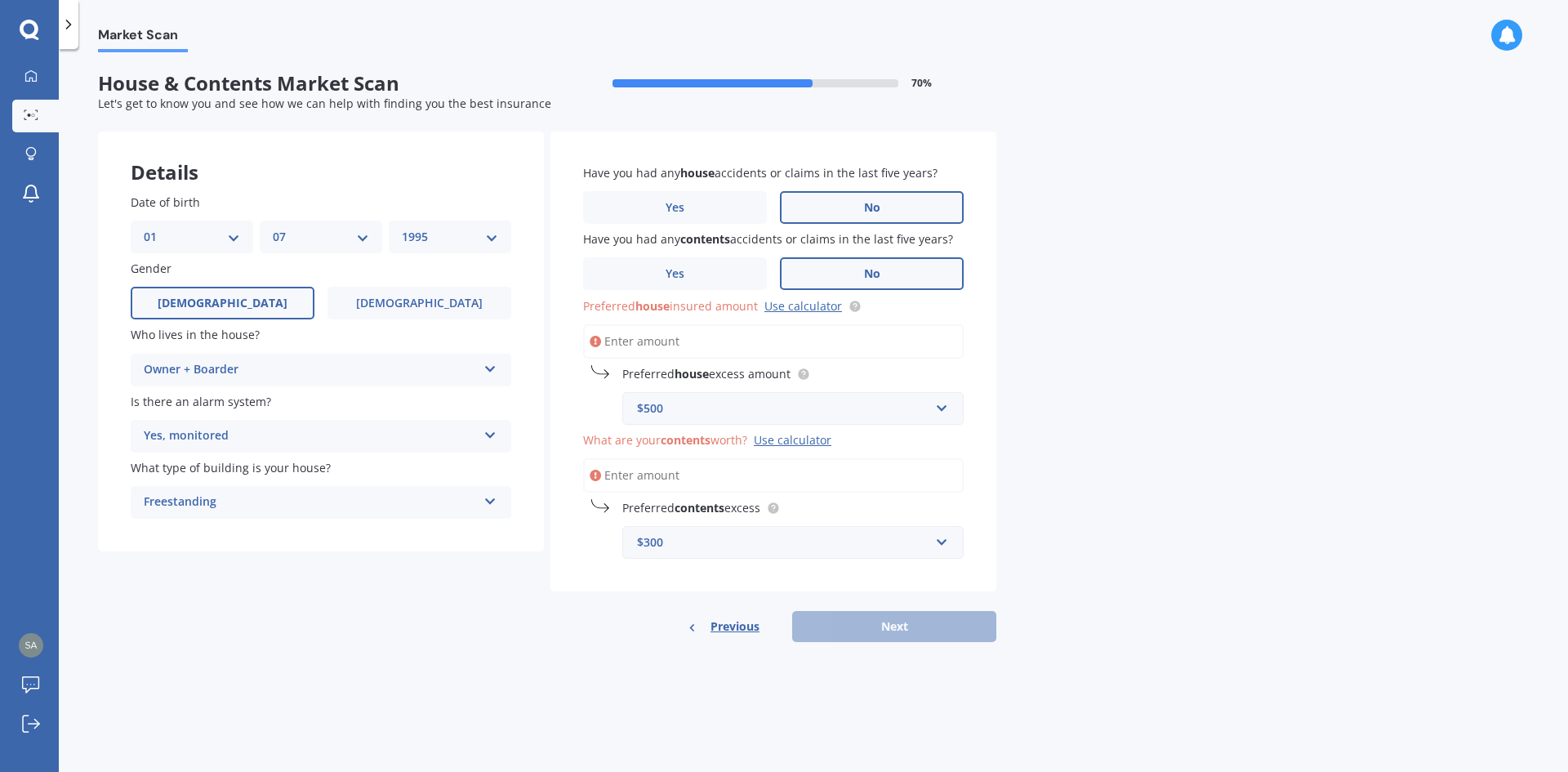
click at [699, 342] on input "Preferred house insured amount Use calculator" at bounding box center [774, 341] width 381 height 34
click at [699, 341] on input "Preferred house insured amount Use calculator" at bounding box center [774, 341] width 381 height 34
paste input "$530,832"
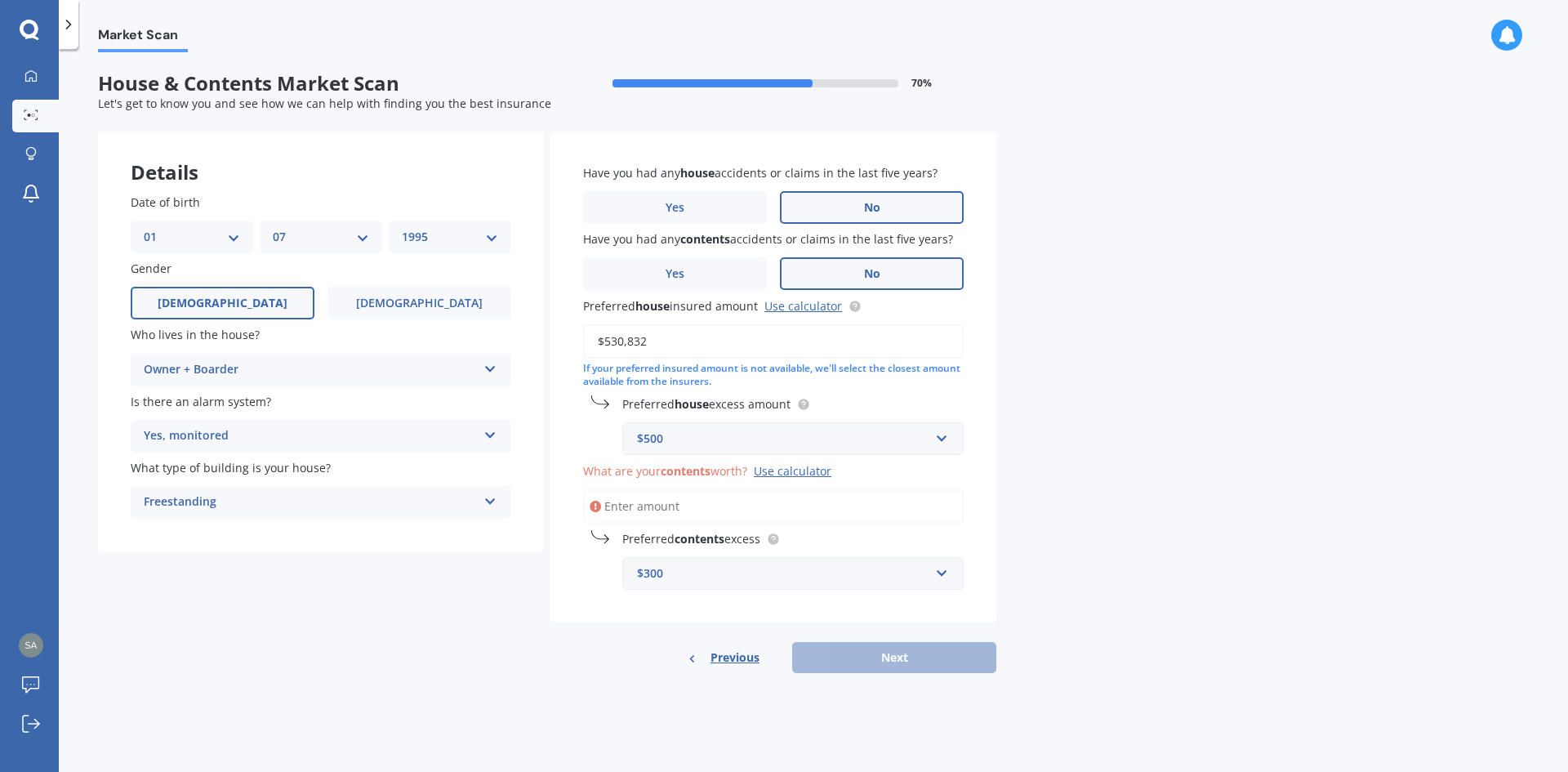
type input "$530,832"
click at [723, 509] on input "What are your contents worth? Use calculator" at bounding box center [774, 506] width 381 height 34
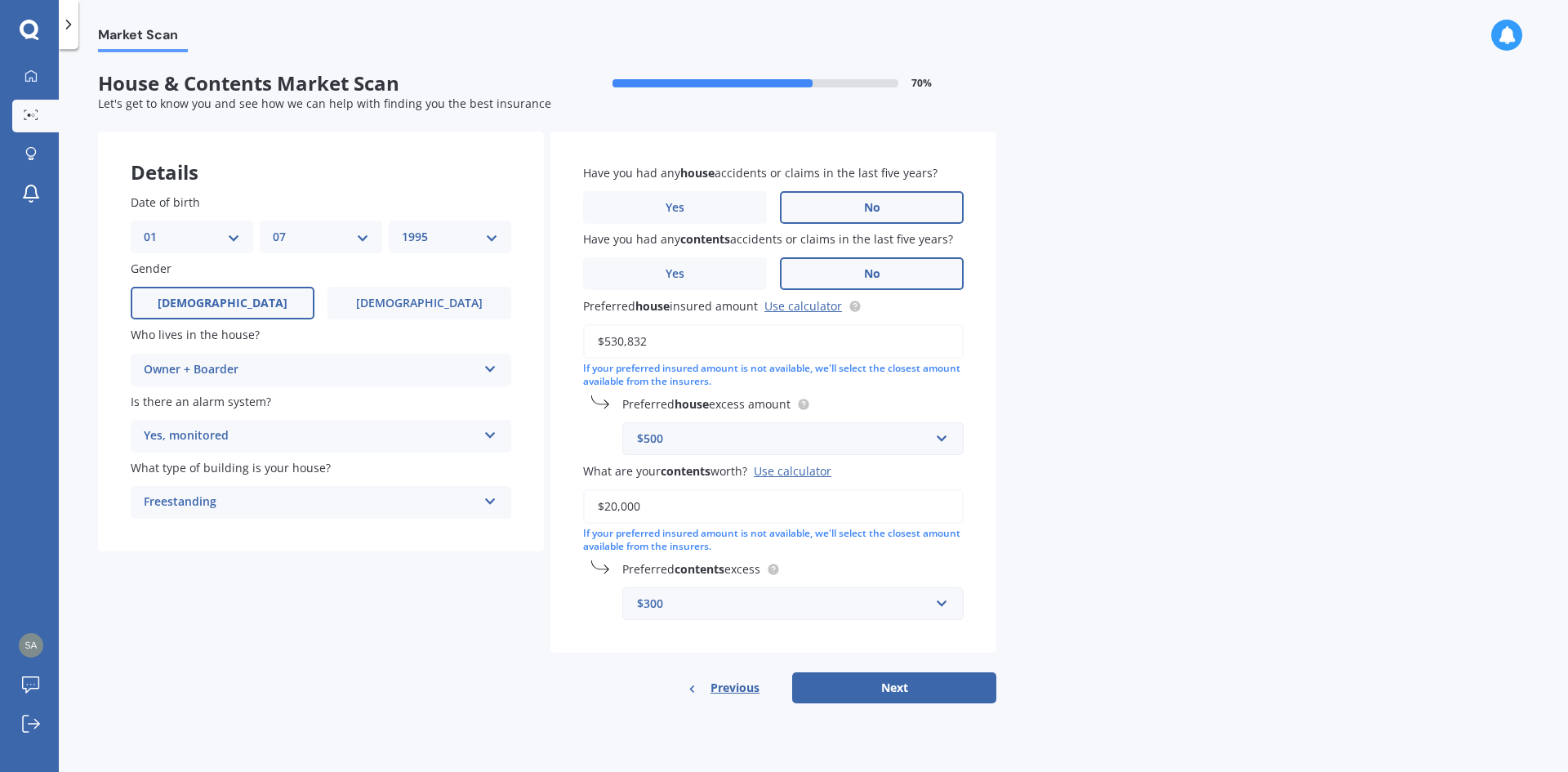
type input "$20,000"
click at [1124, 522] on div "Market Scan House & Contents Market Scan 70 % Let's get to know you and see how…" at bounding box center [814, 414] width 1510 height 723
click at [890, 685] on button "Next" at bounding box center [894, 688] width 204 height 31
select select "01"
select select "07"
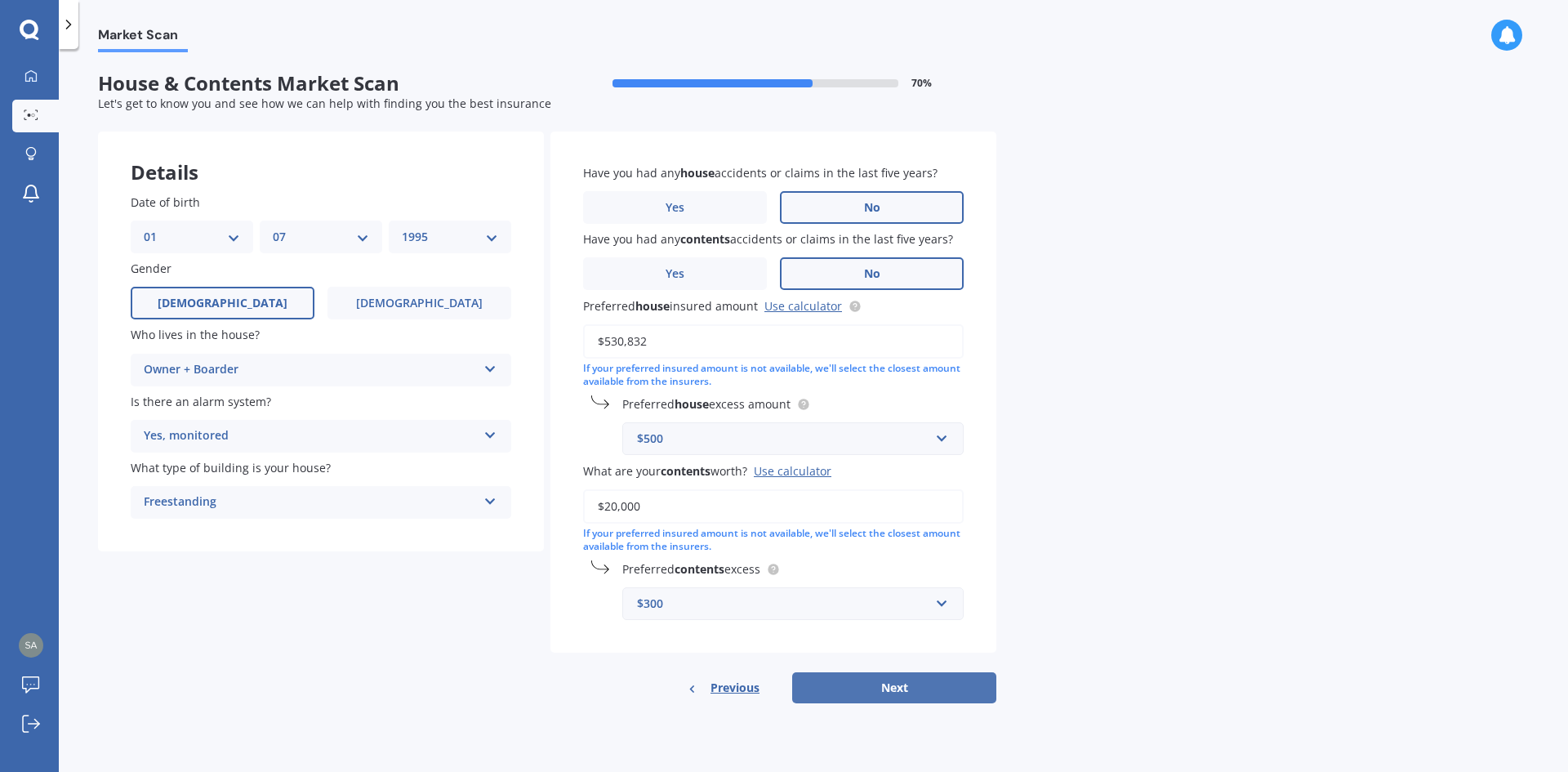
select select "1995"
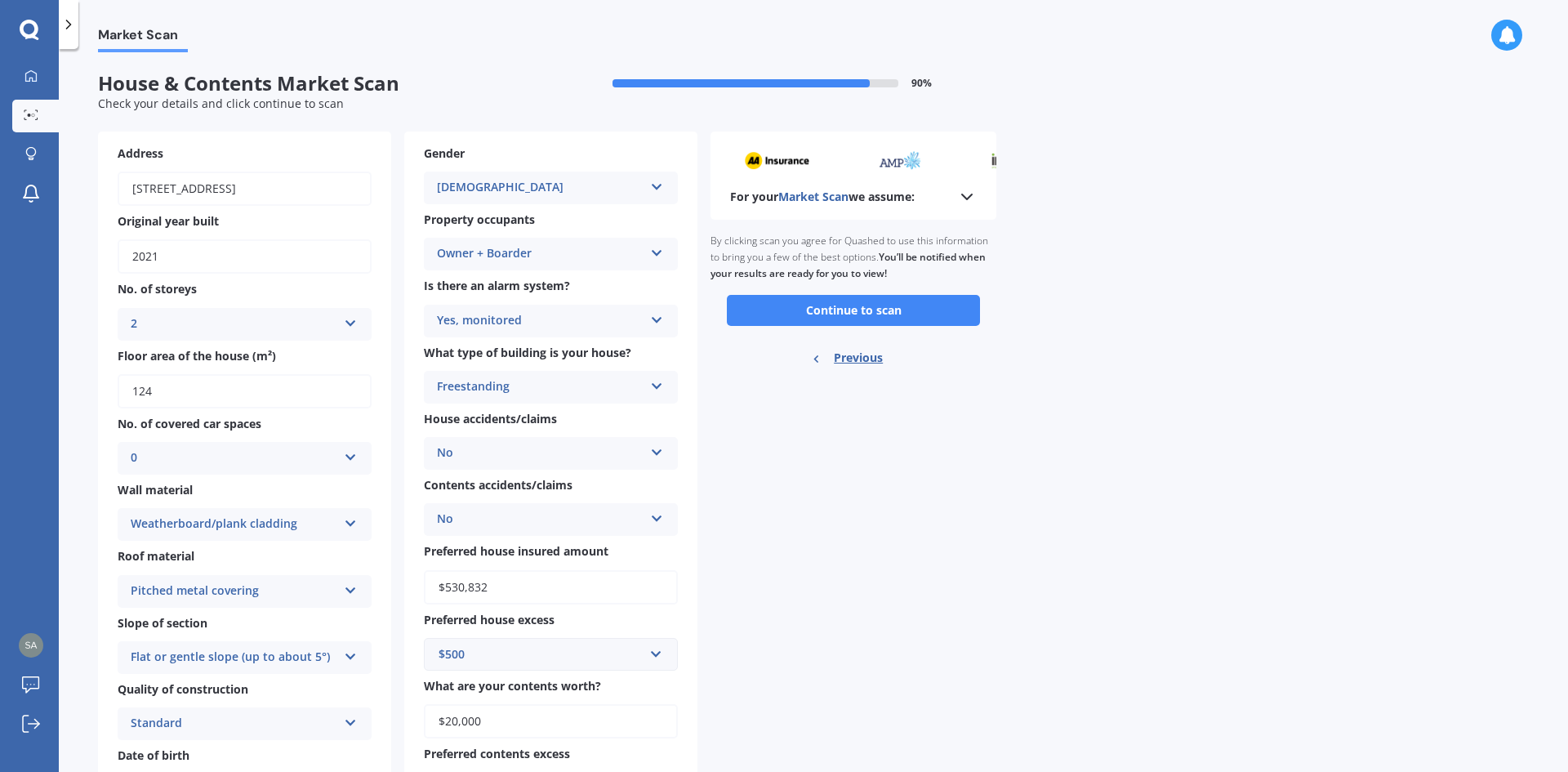
click at [852, 356] on span "Previous" at bounding box center [858, 358] width 49 height 24
select select "01"
select select "07"
select select "1995"
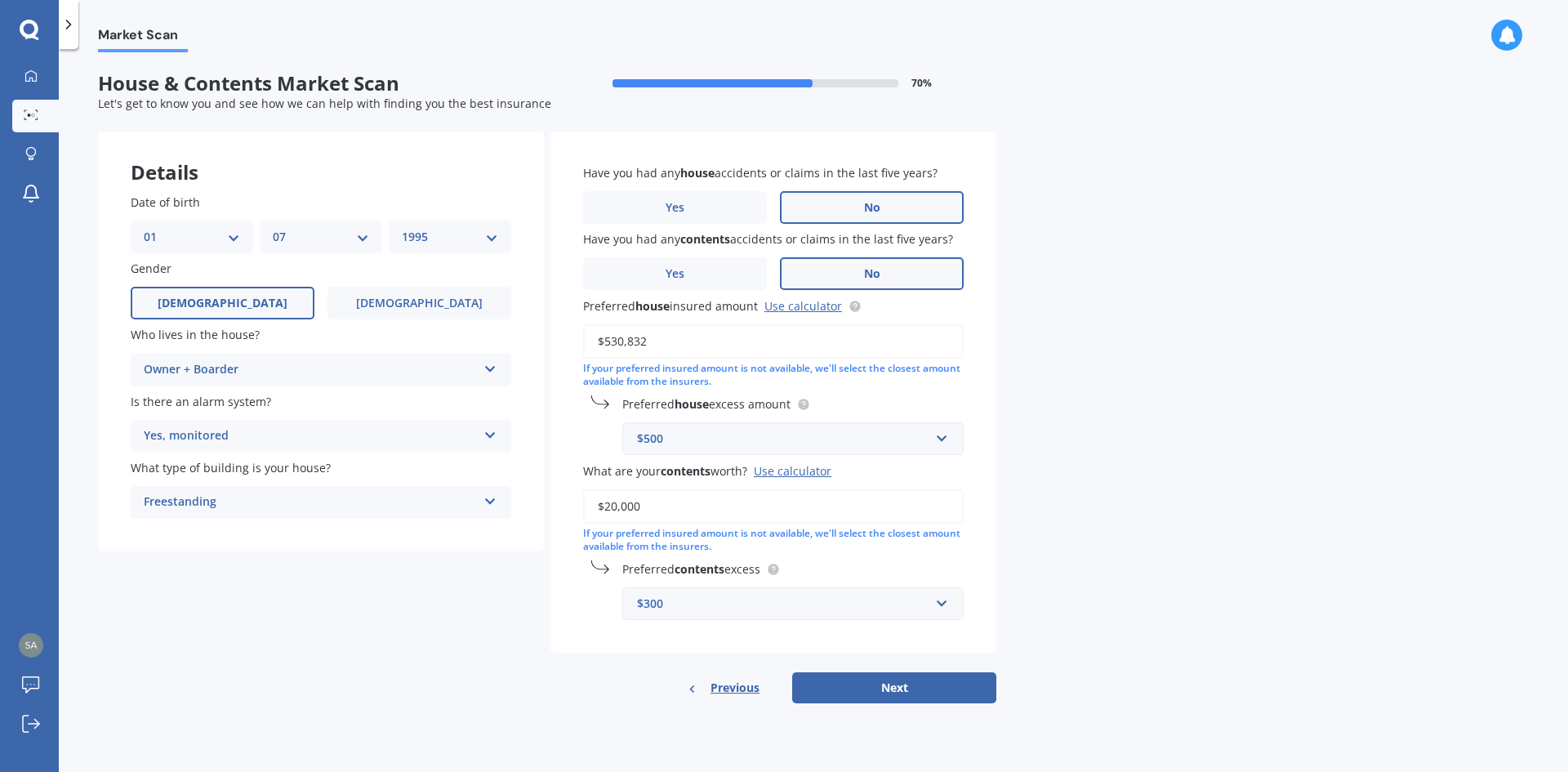
drag, startPoint x: 703, startPoint y: 502, endPoint x: 575, endPoint y: 501, distance: 128.0
click at [575, 501] on div "Have you had any house accidents or claims in the last five years? Yes No Have …" at bounding box center [773, 392] width 446 height 522
type input "$15,000"
click at [873, 680] on button "Next" at bounding box center [894, 688] width 204 height 31
select select "01"
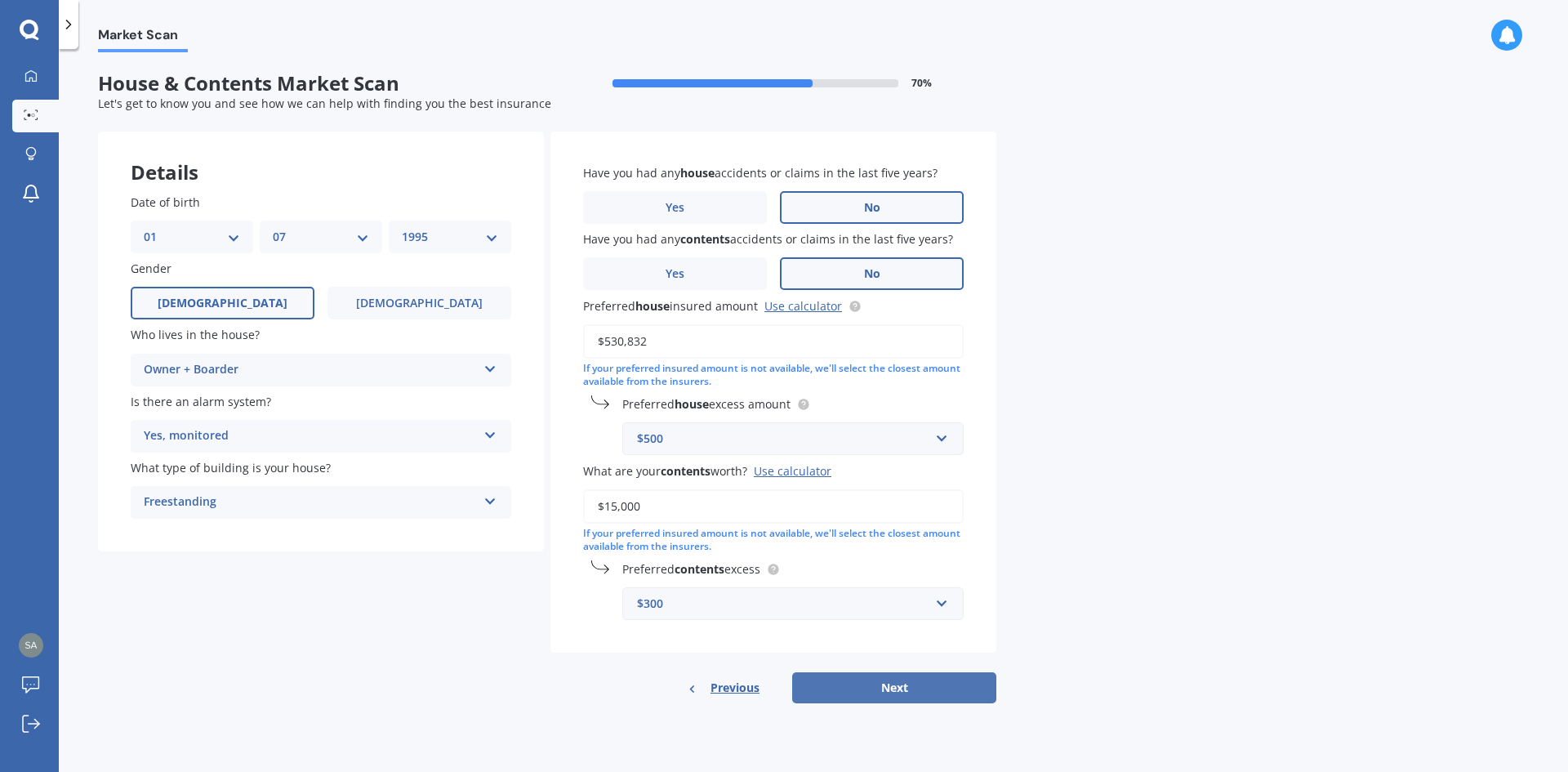
select select "07"
select select "1995"
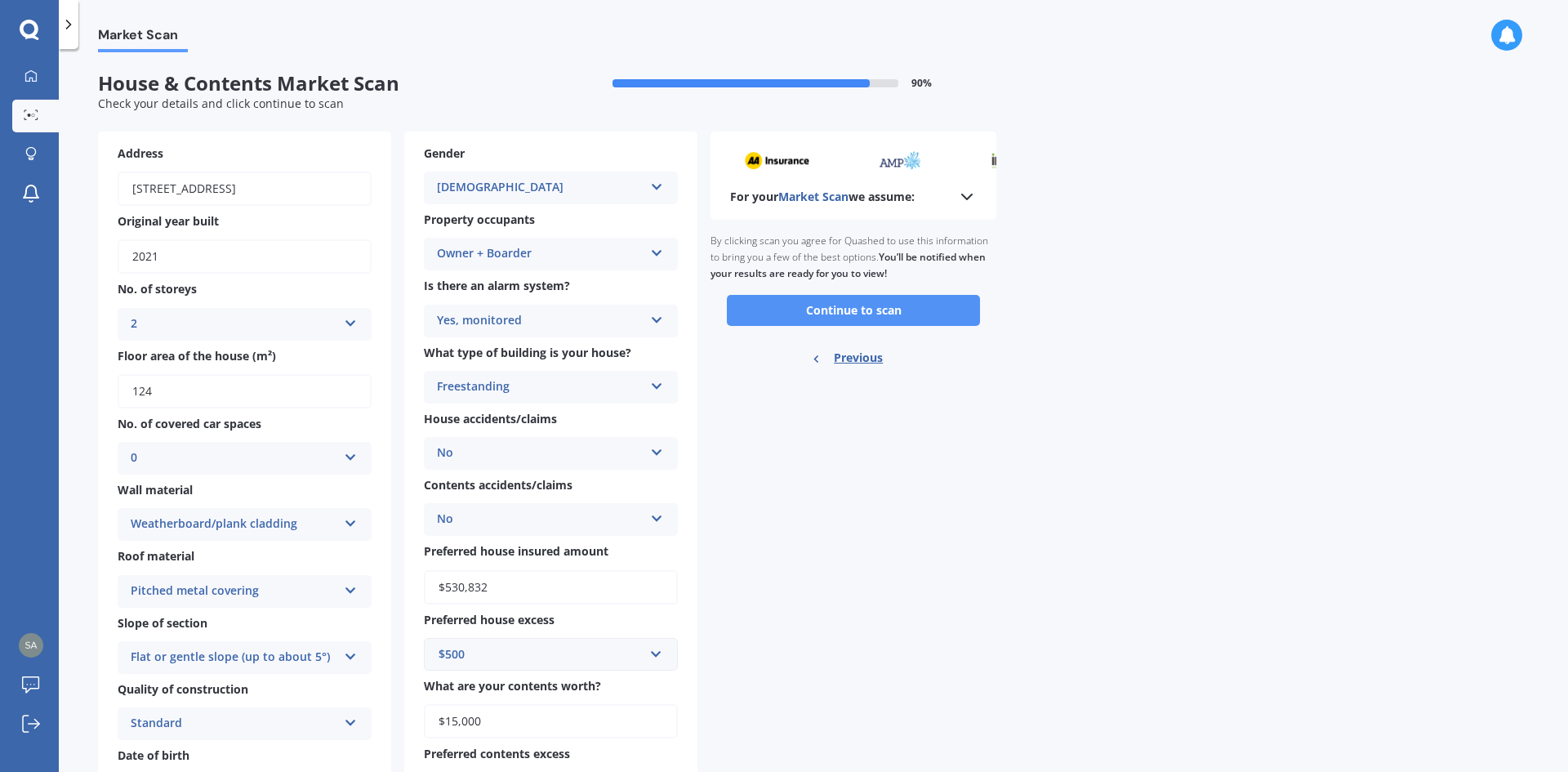
click at [918, 308] on button "Continue to scan" at bounding box center [853, 310] width 253 height 31
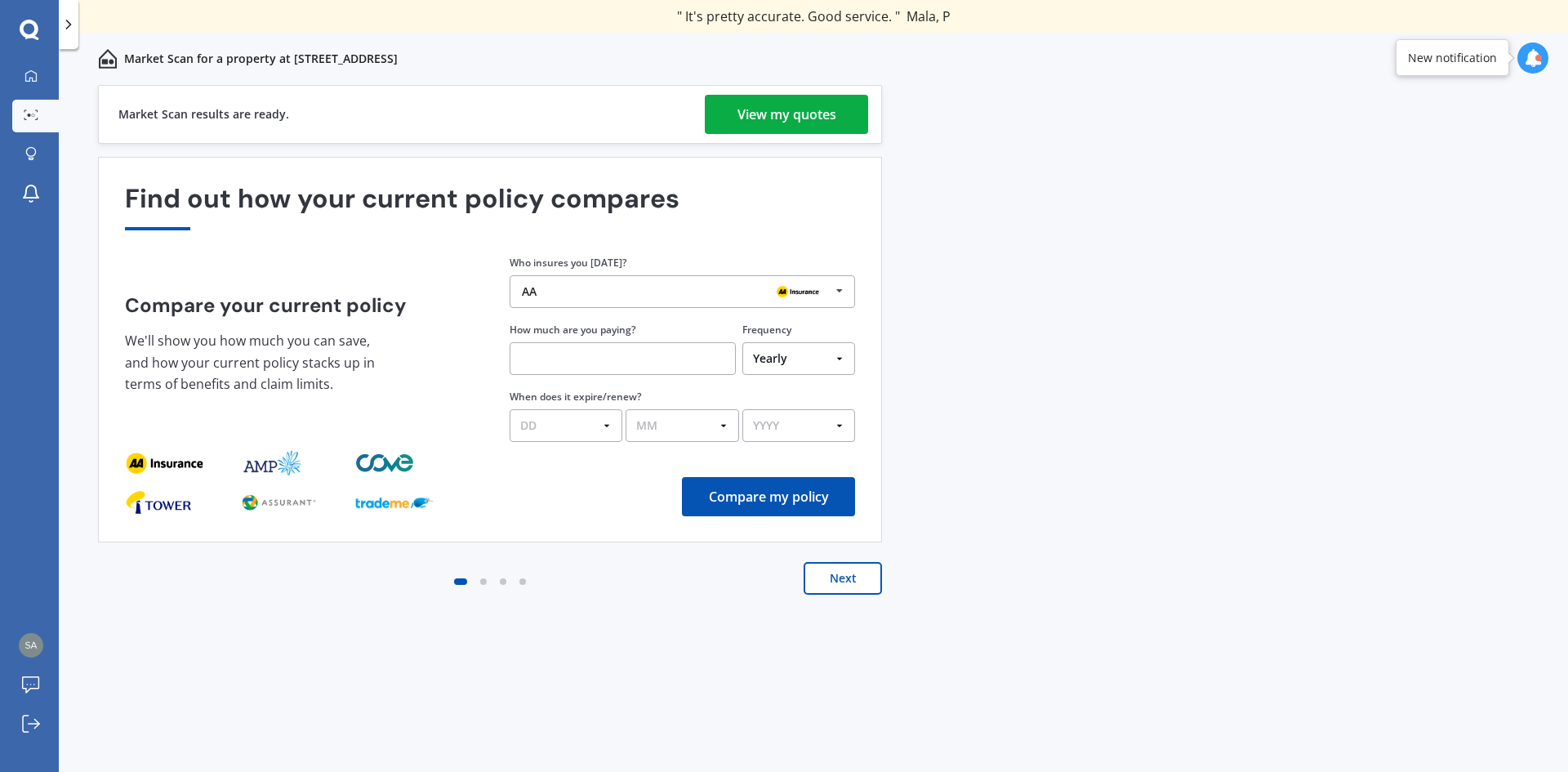
click at [780, 110] on div "View my quotes" at bounding box center [787, 114] width 99 height 39
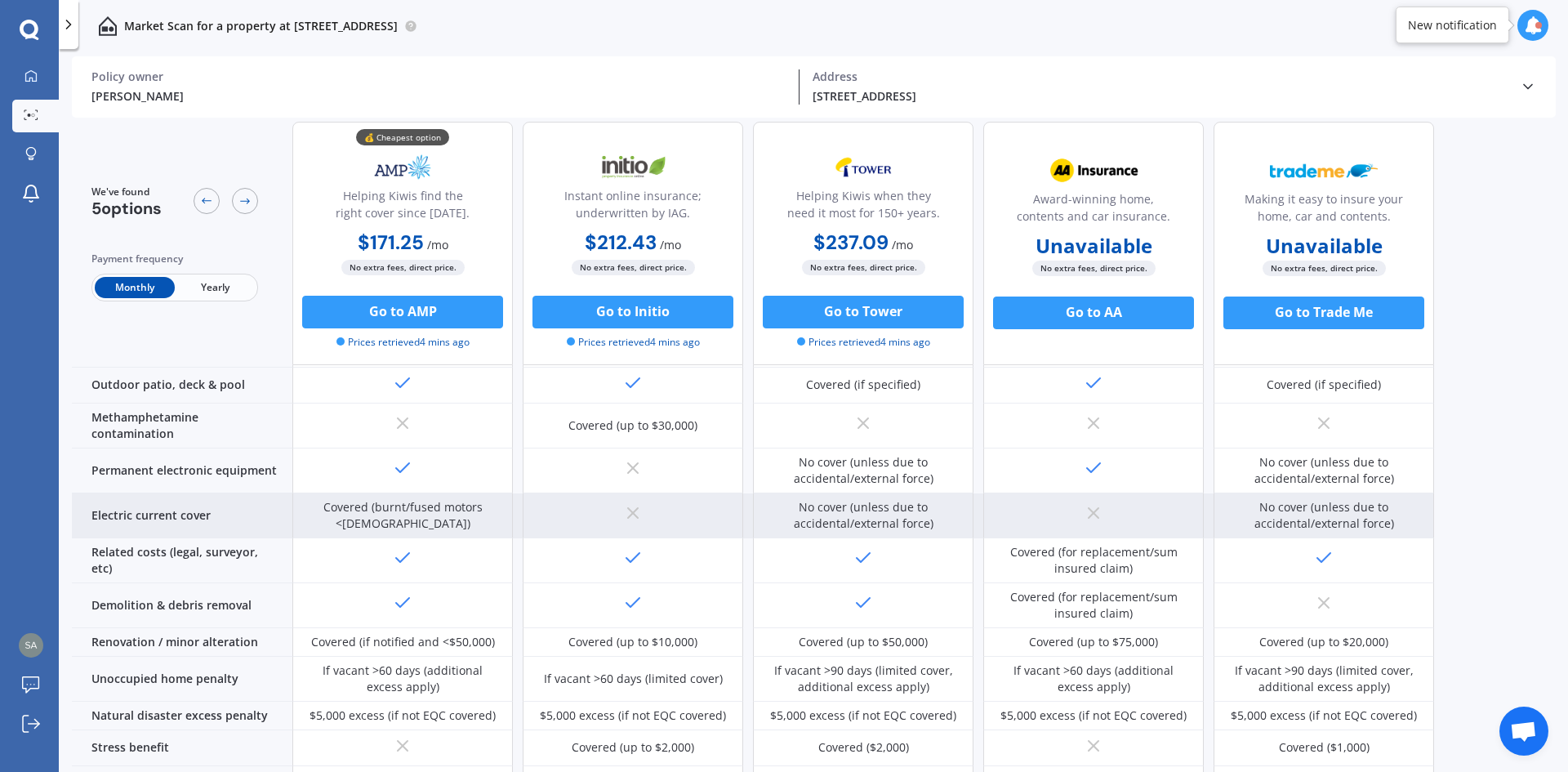
scroll to position [599, 0]
